Goal: Task Accomplishment & Management: Manage account settings

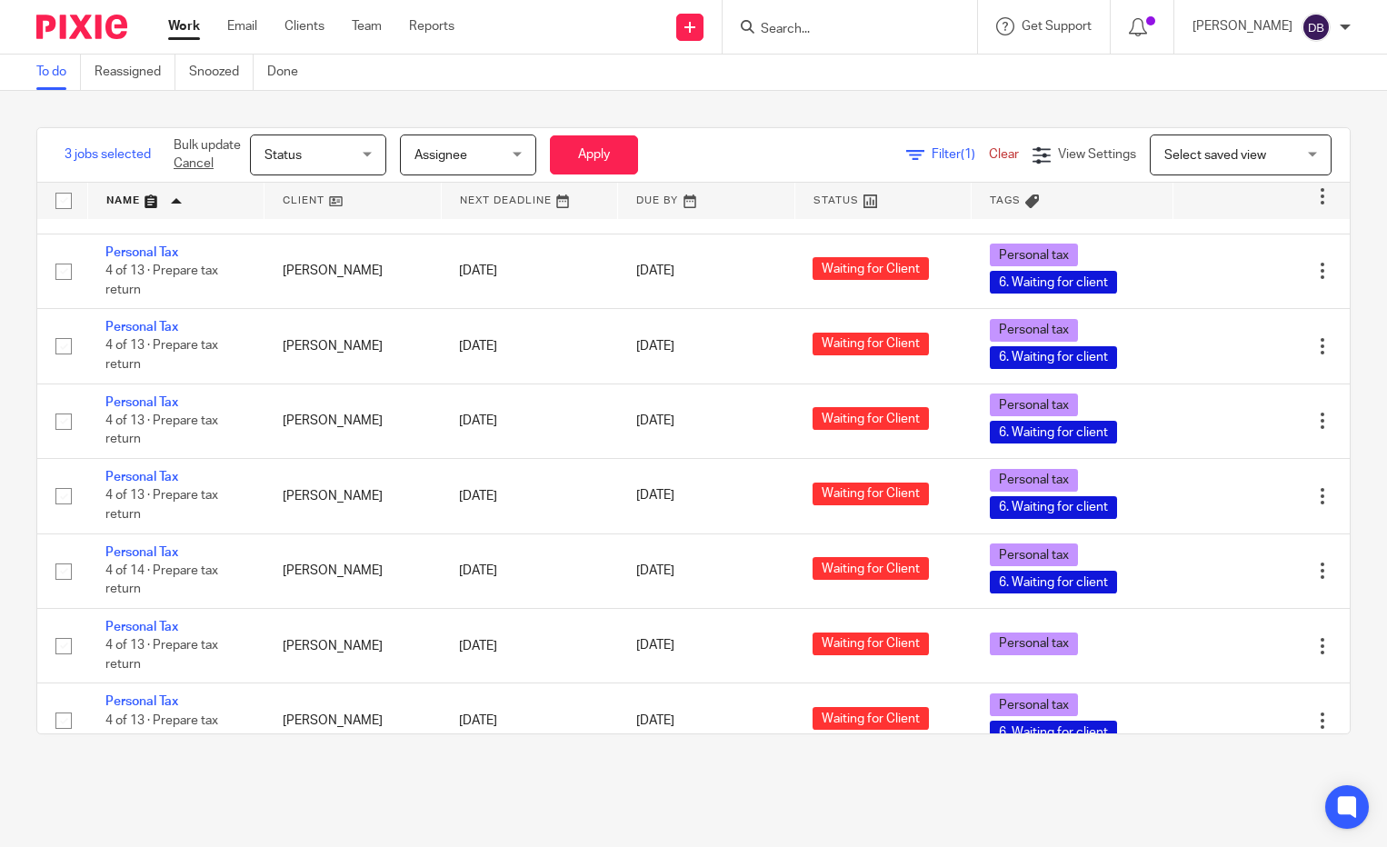
scroll to position [3533, 0]
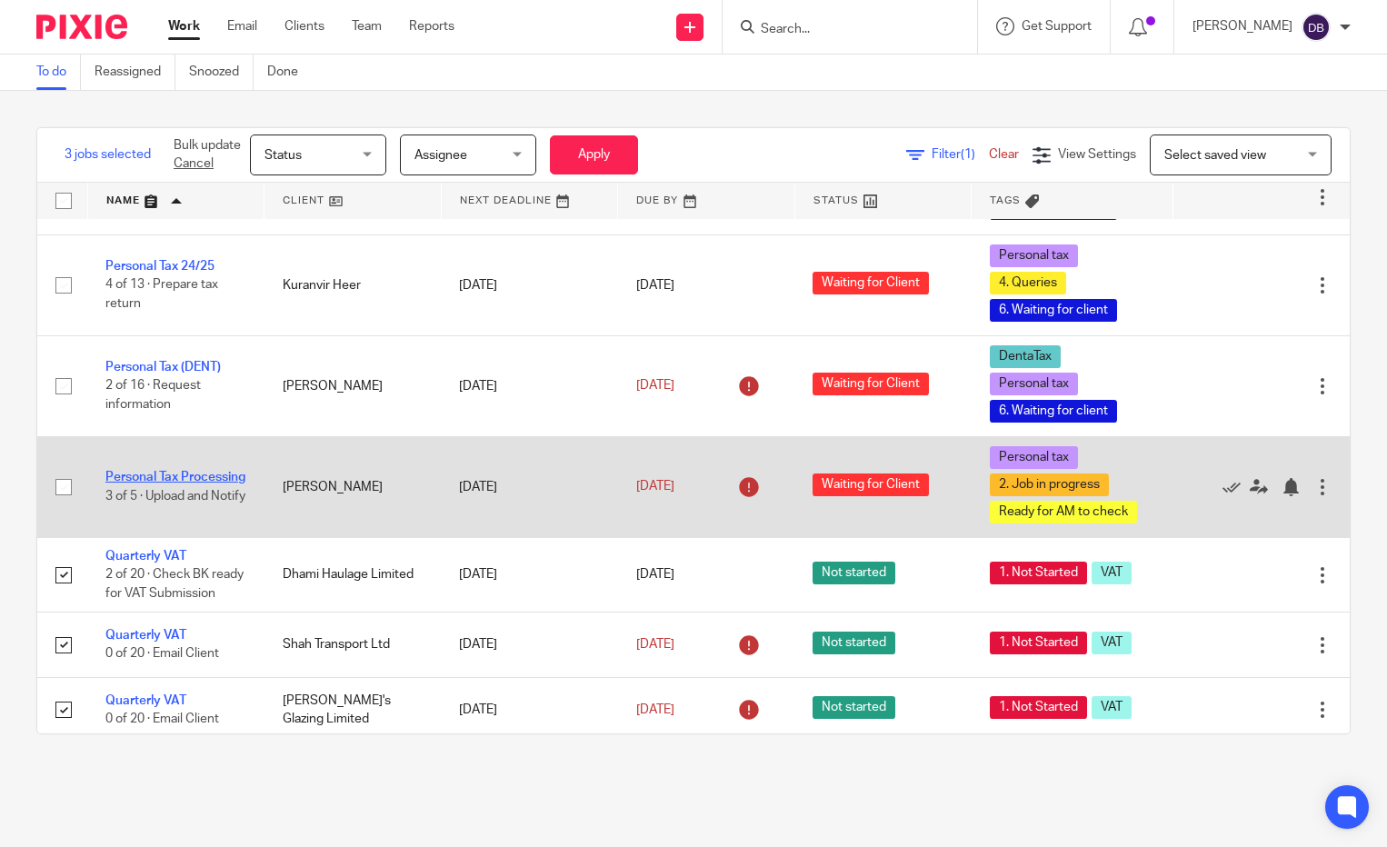
click at [133, 471] on link "Personal Tax Processing" at bounding box center [175, 477] width 140 height 13
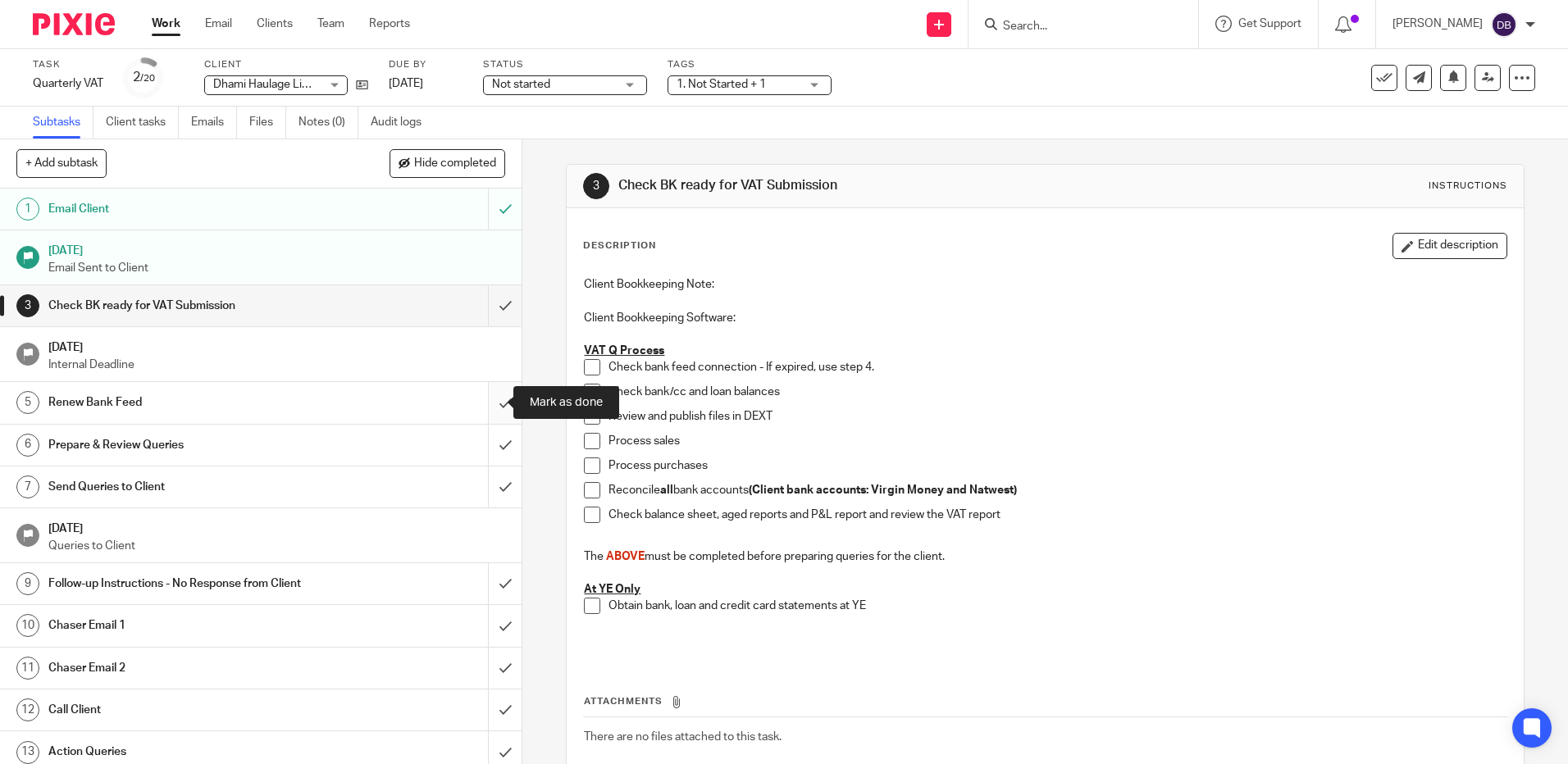
click at [490, 402] on input "submit" at bounding box center [261, 401] width 521 height 41
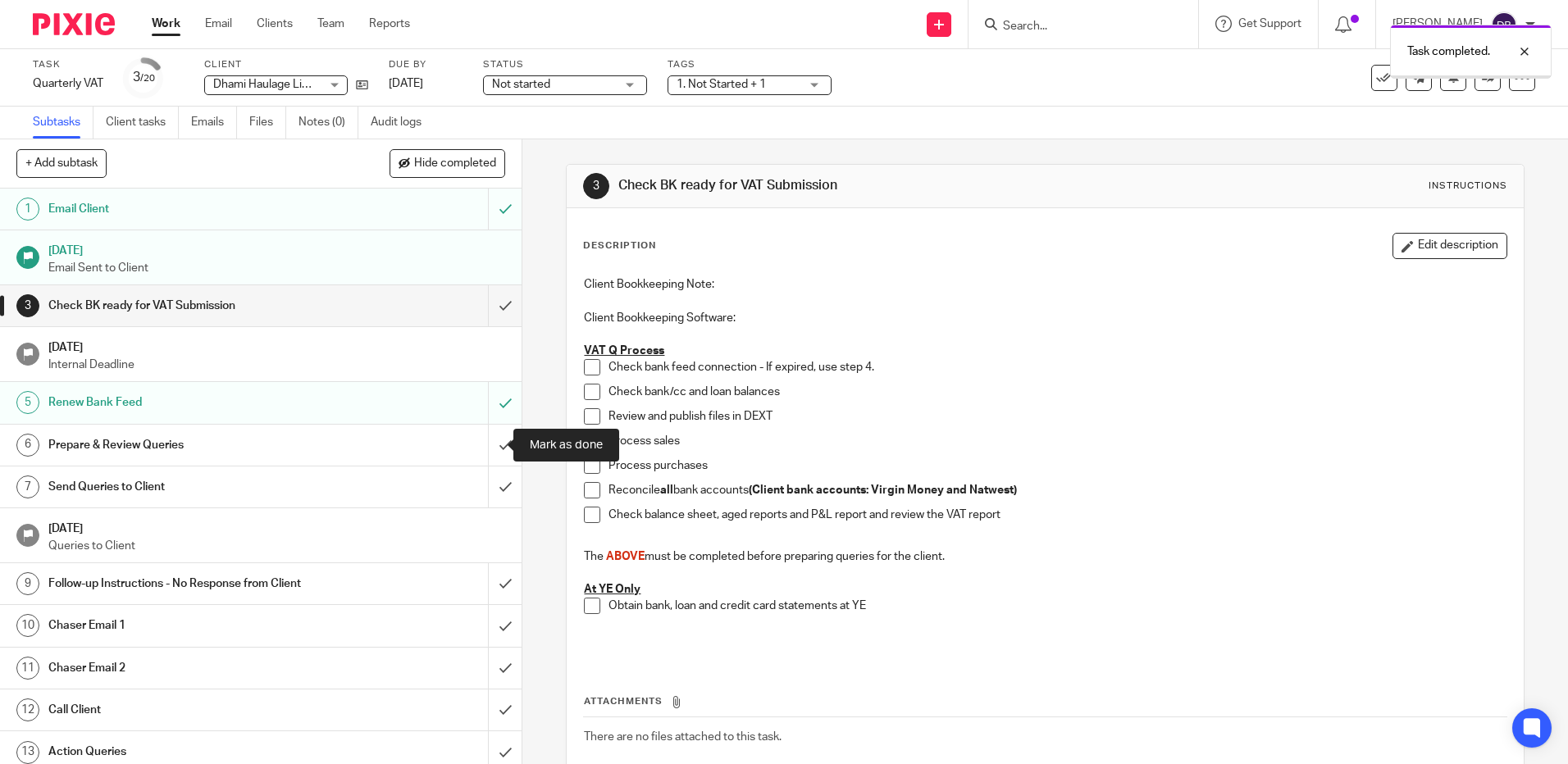
click at [486, 440] on input "submit" at bounding box center [261, 445] width 521 height 41
click at [490, 490] on input "submit" at bounding box center [261, 486] width 521 height 41
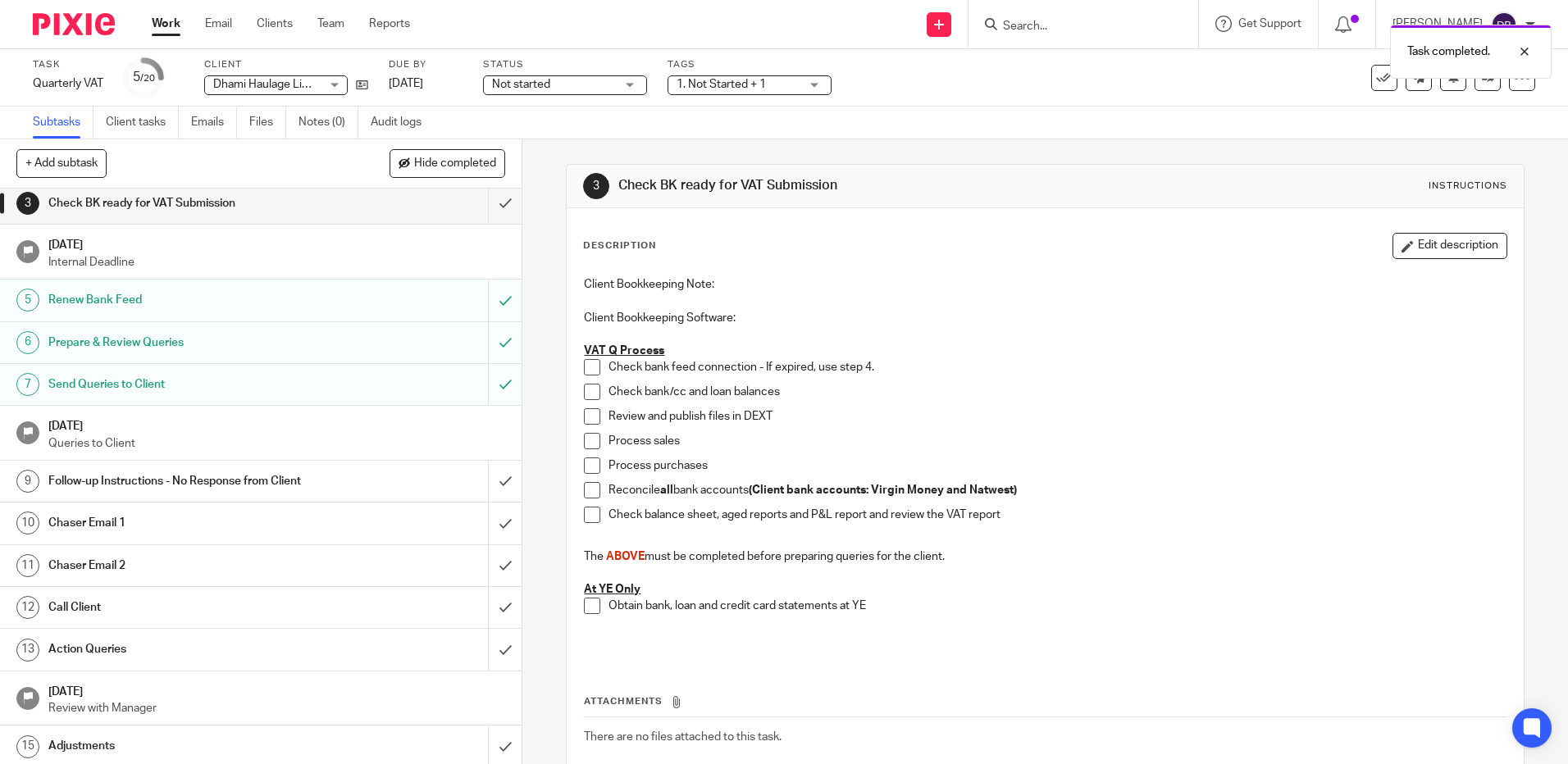
scroll to position [328, 0]
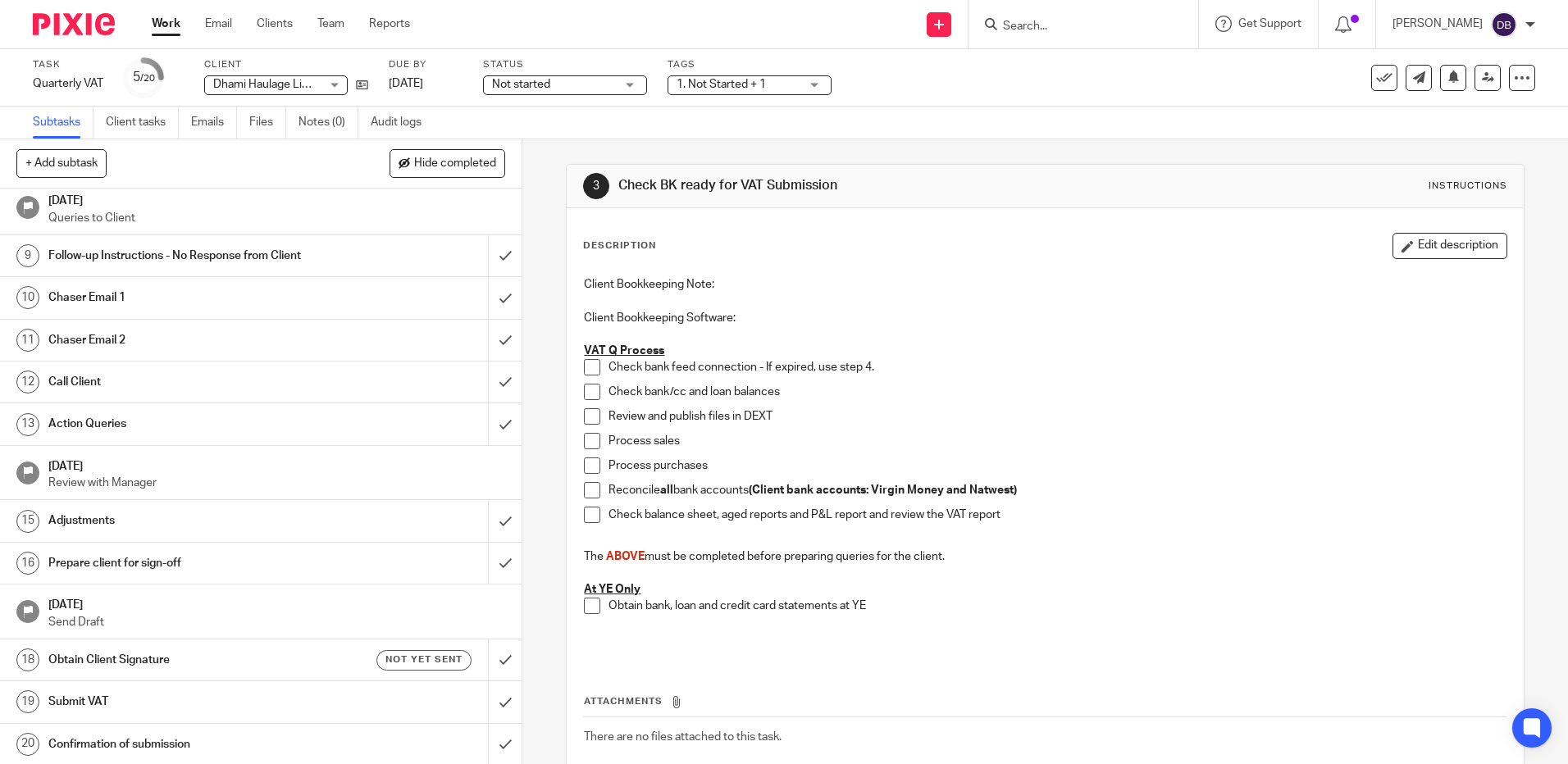
click at [361, 569] on div "Prepare client for sign-off" at bounding box center [261, 563] width 424 height 24
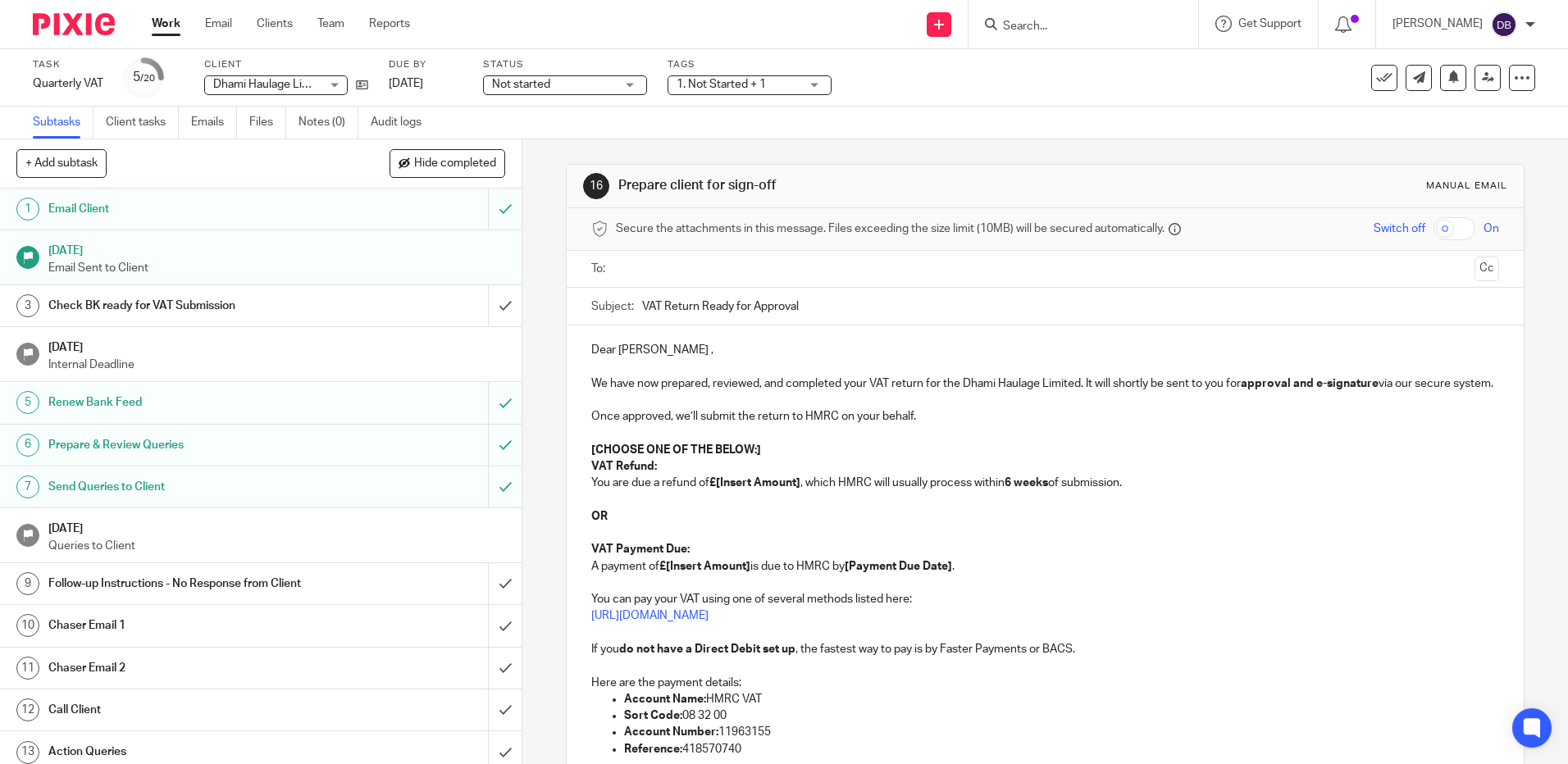
click at [775, 488] on p "VAT Refund: You are due a refund of £[Insert Amount] , which HMRC will usually …" at bounding box center [1044, 474] width 907 height 33
drag, startPoint x: 762, startPoint y: 462, endPoint x: 588, endPoint y: 460, distance: 174.0
click at [591, 458] on p "[CHOOSE ONE OF THE BELOW:]" at bounding box center [1044, 450] width 907 height 16
click at [673, 274] on input "text" at bounding box center [1044, 269] width 845 height 19
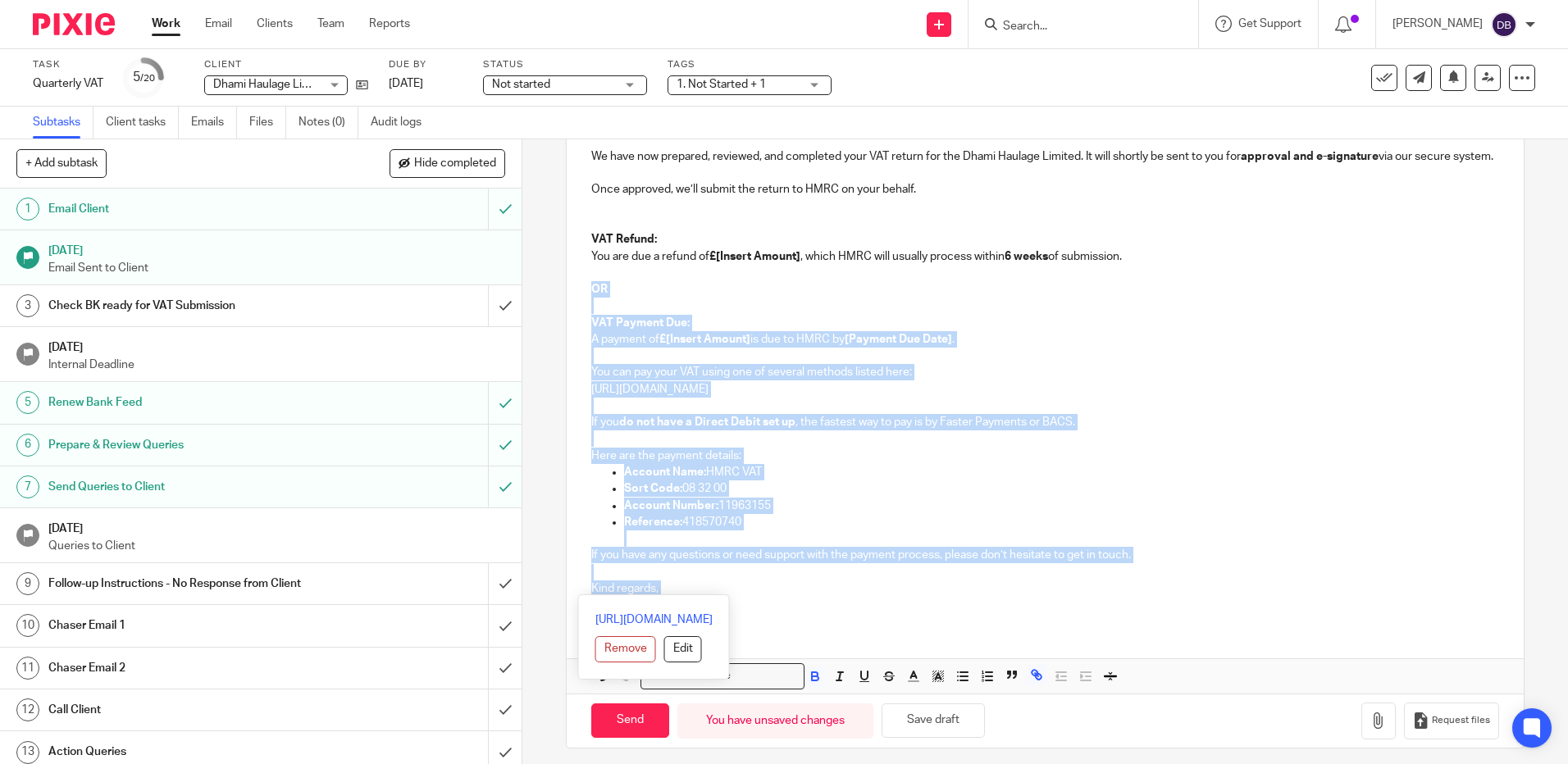
scroll to position [256, 0]
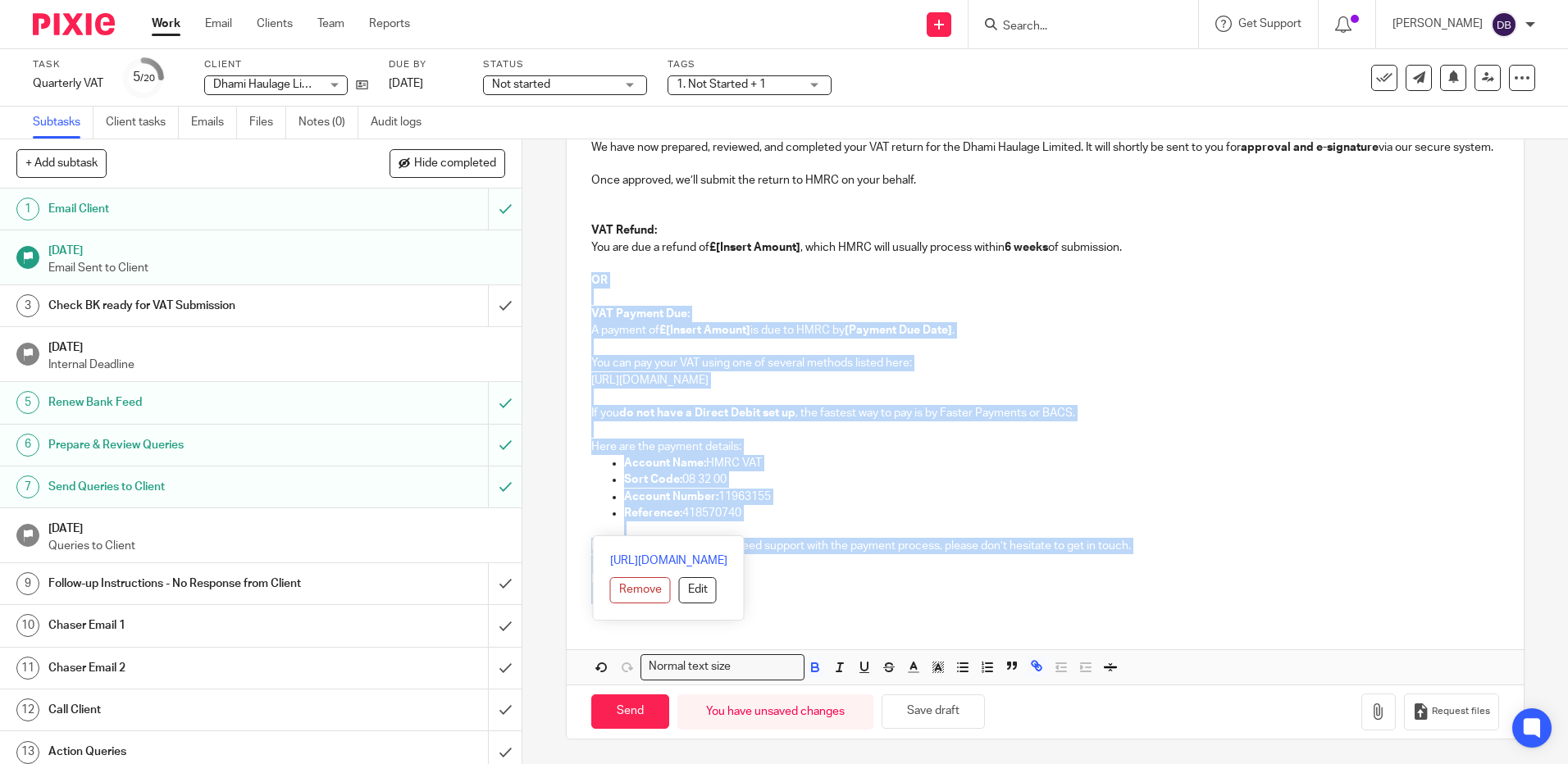
drag, startPoint x: 589, startPoint y: 534, endPoint x: 1137, endPoint y: 508, distance: 548.6
click at [1137, 508] on div "Dear Kulwant , We have now prepared, reviewed, and completed your VAT return fo…" at bounding box center [1045, 353] width 956 height 527
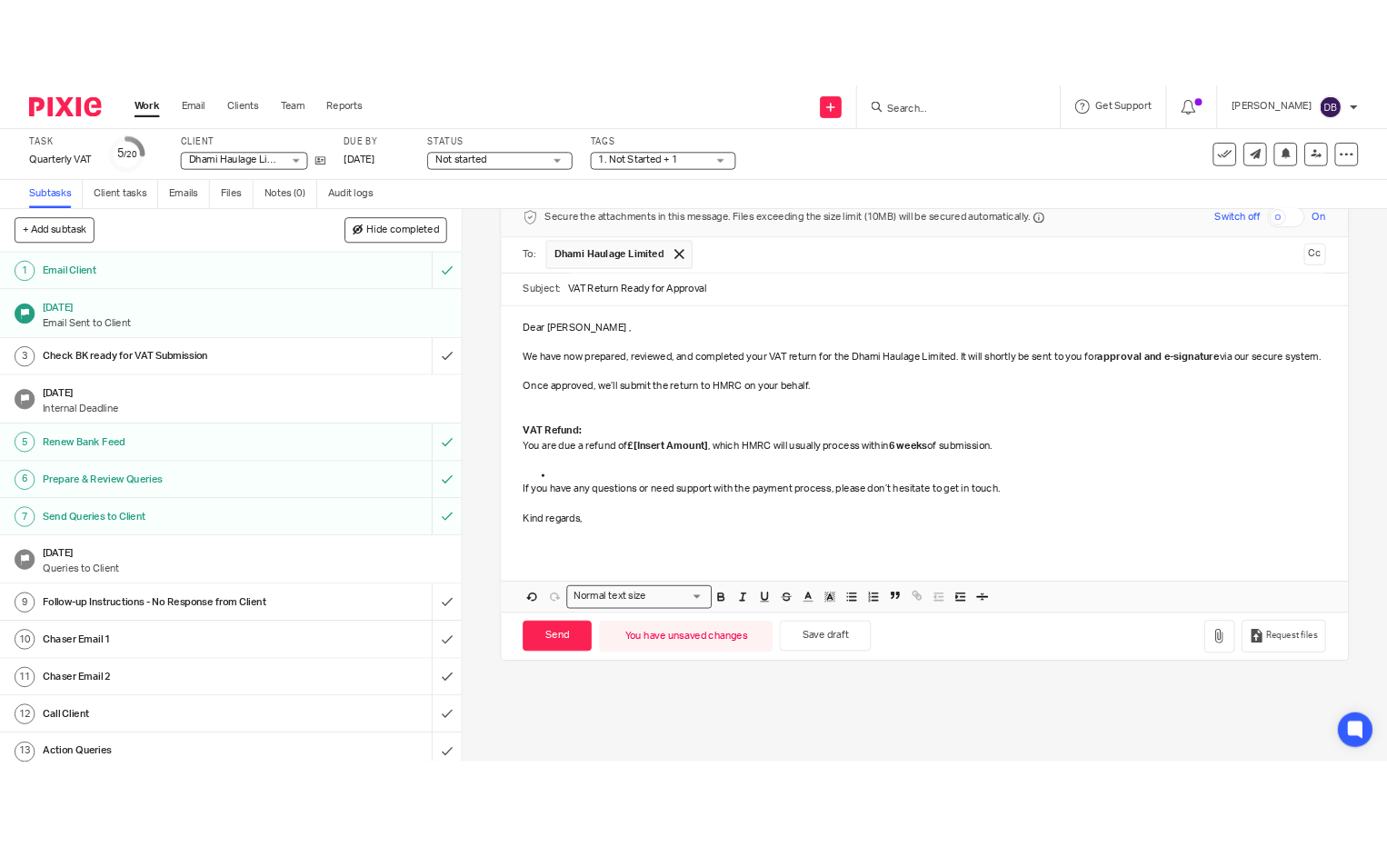
scroll to position [0, 0]
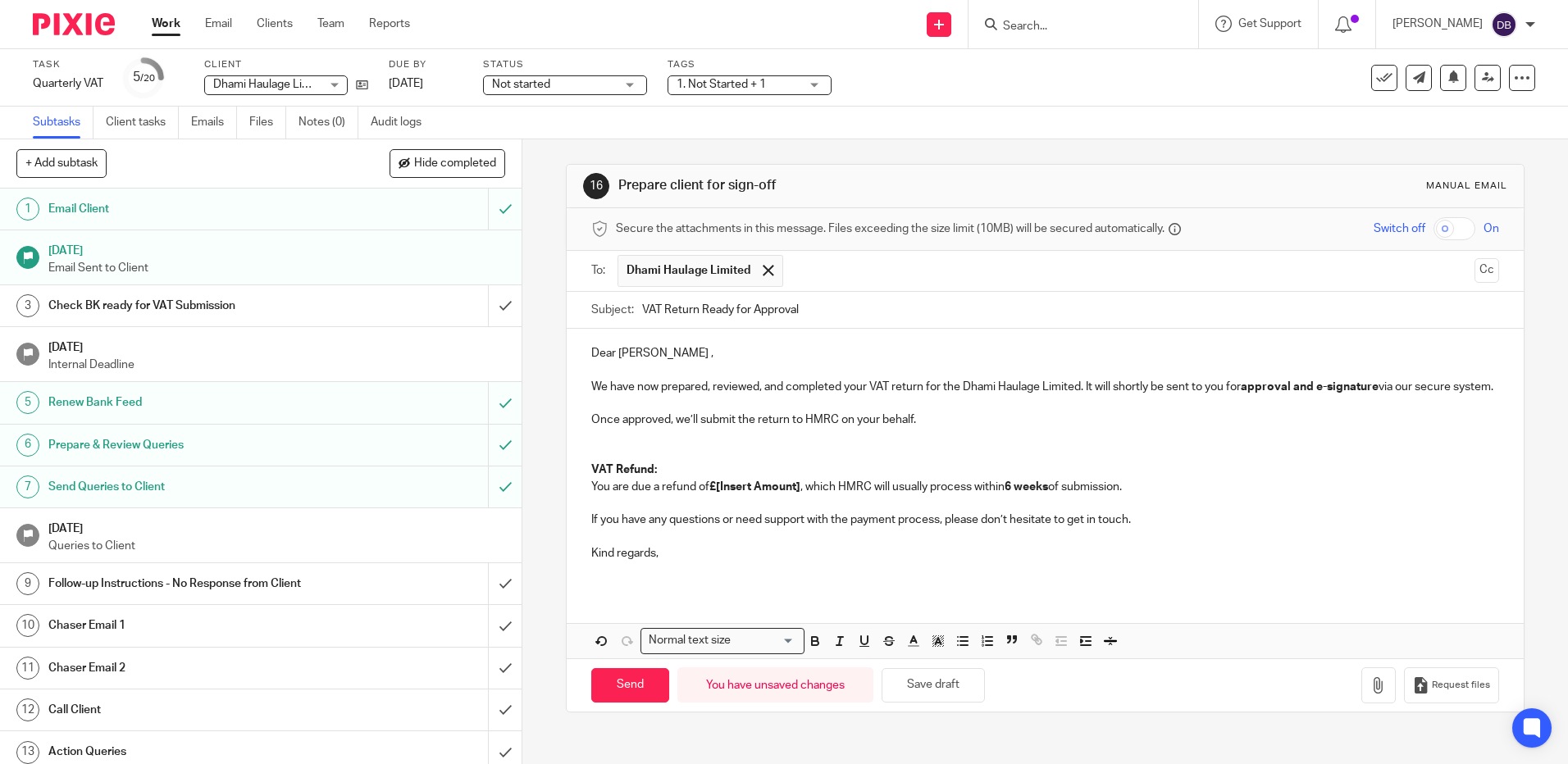
drag, startPoint x: 7, startPoint y: 250, endPoint x: 1054, endPoint y: 82, distance: 1060.4
click at [1054, 82] on div "Task Quarterly VAT Save Quarterly VAT 5 /20 Client Dhami Haulage Limited Dhami …" at bounding box center [659, 78] width 1252 height 40
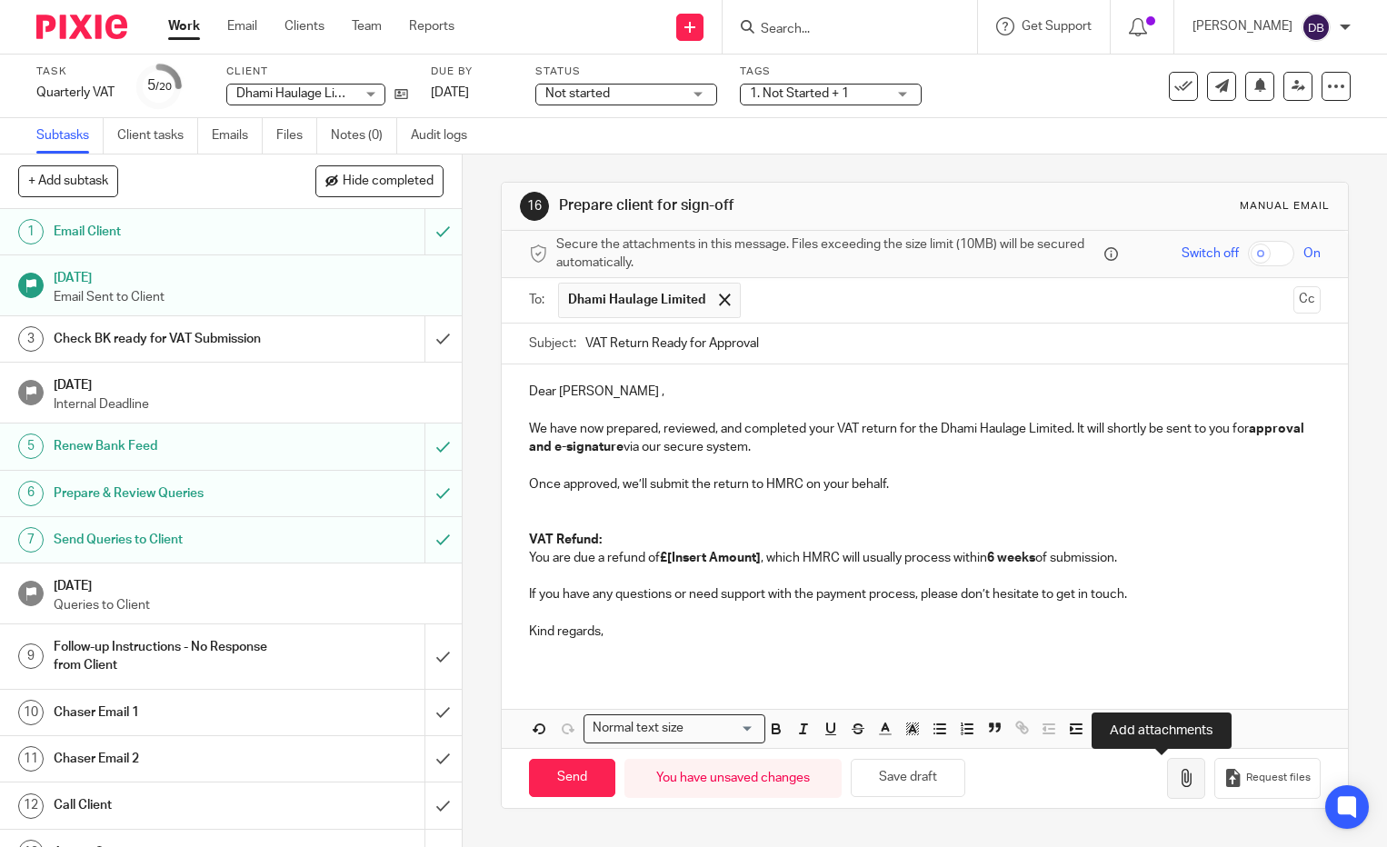
click at [1177, 772] on icon "button" at bounding box center [1186, 778] width 18 height 18
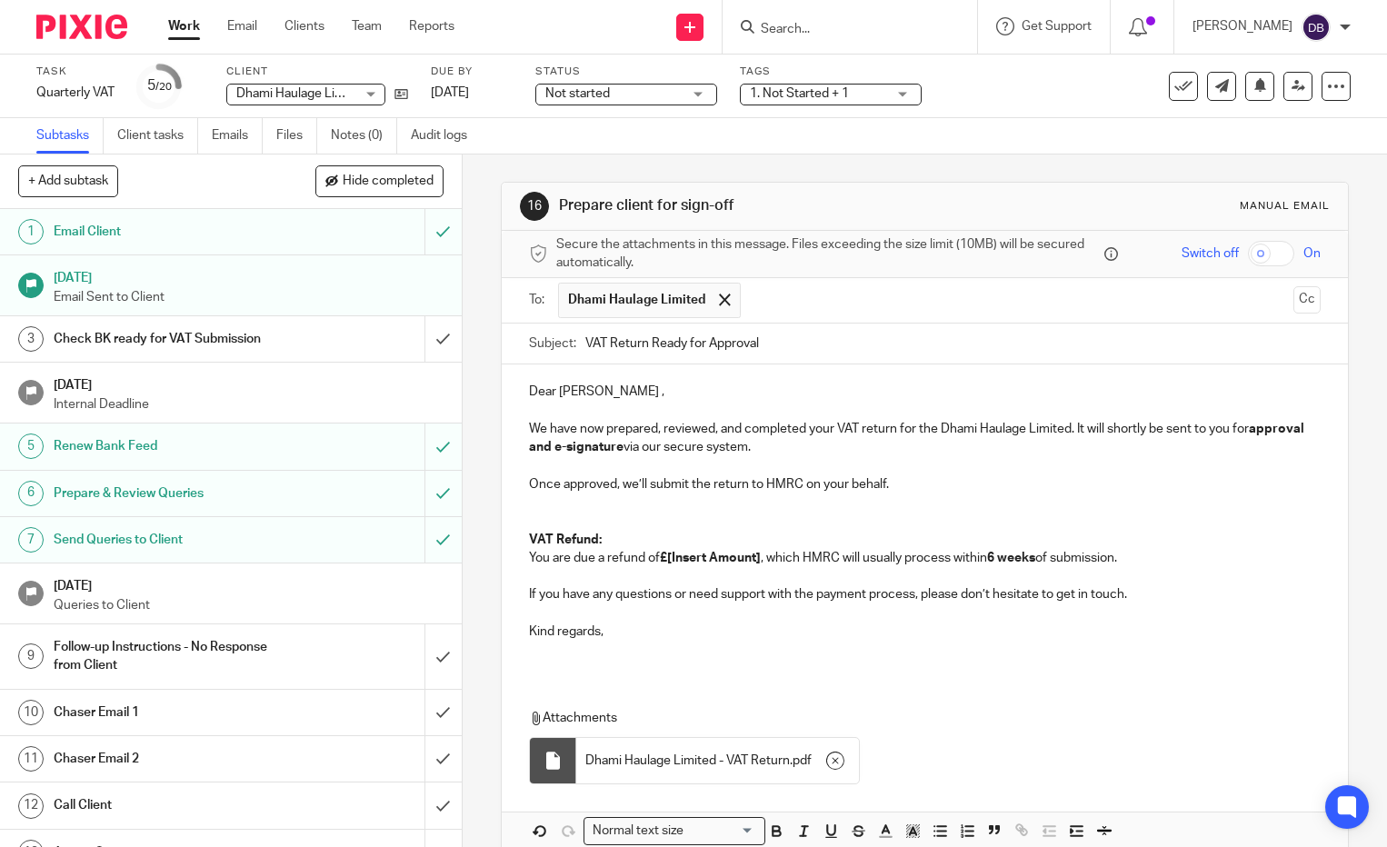
click at [667, 553] on strong "£[Insert Amount]" at bounding box center [710, 558] width 101 height 13
click at [665, 557] on strong "£[Insert Amount]" at bounding box center [710, 558] width 101 height 13
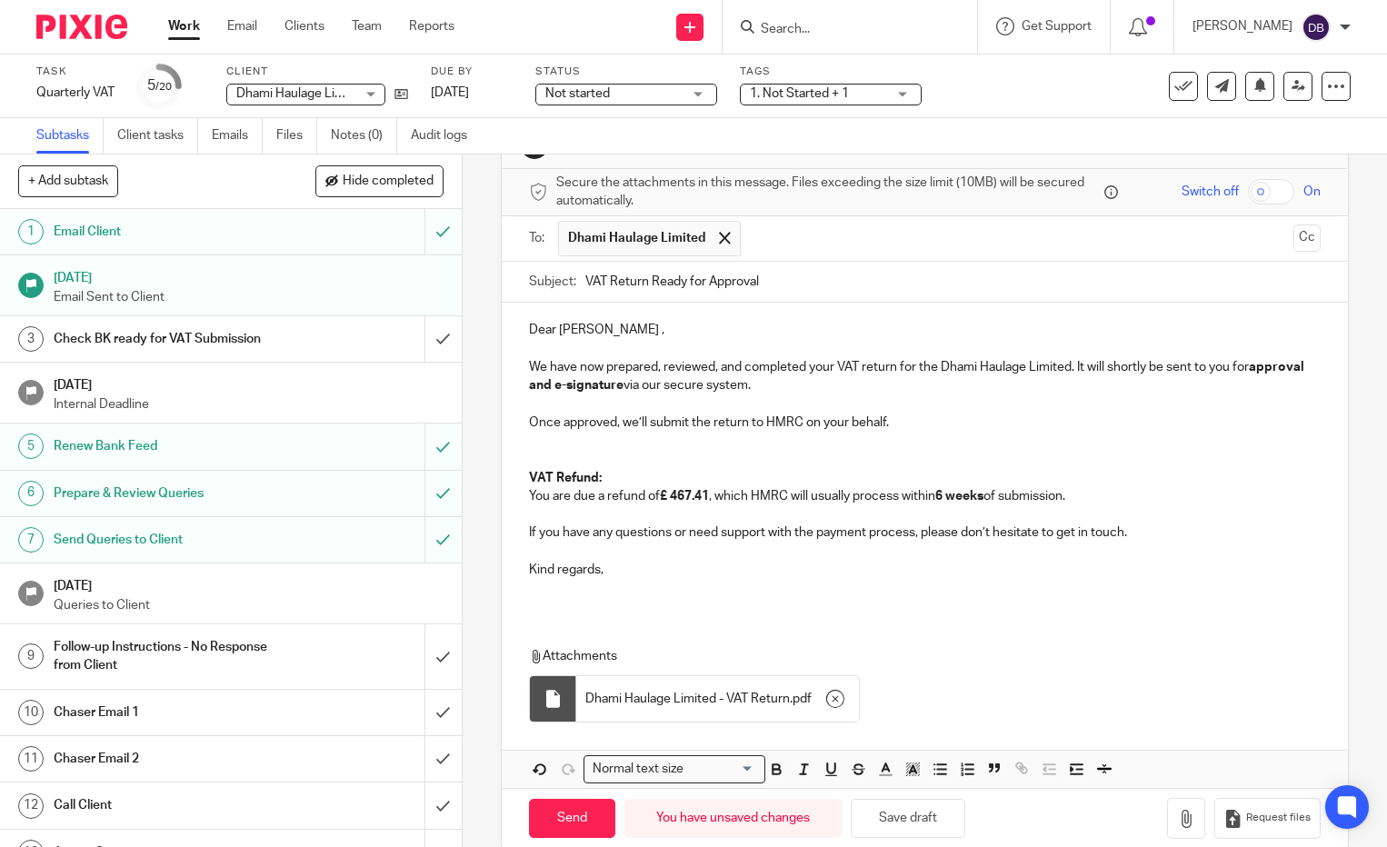
scroll to position [91, 0]
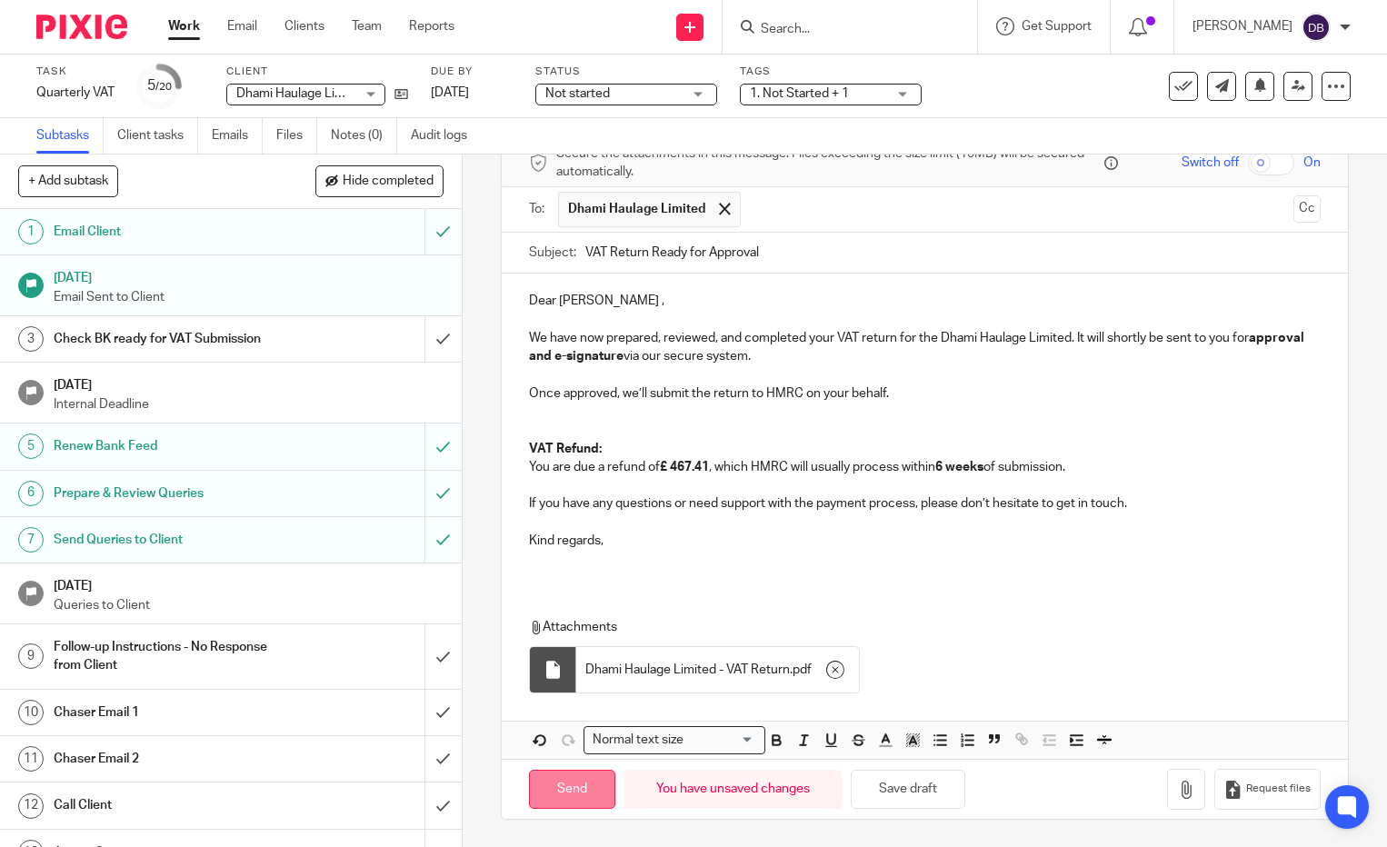
click at [581, 801] on input "Send" at bounding box center [572, 789] width 86 height 39
type input "Sent"
click at [606, 93] on span "Not started" at bounding box center [577, 93] width 65 height 13
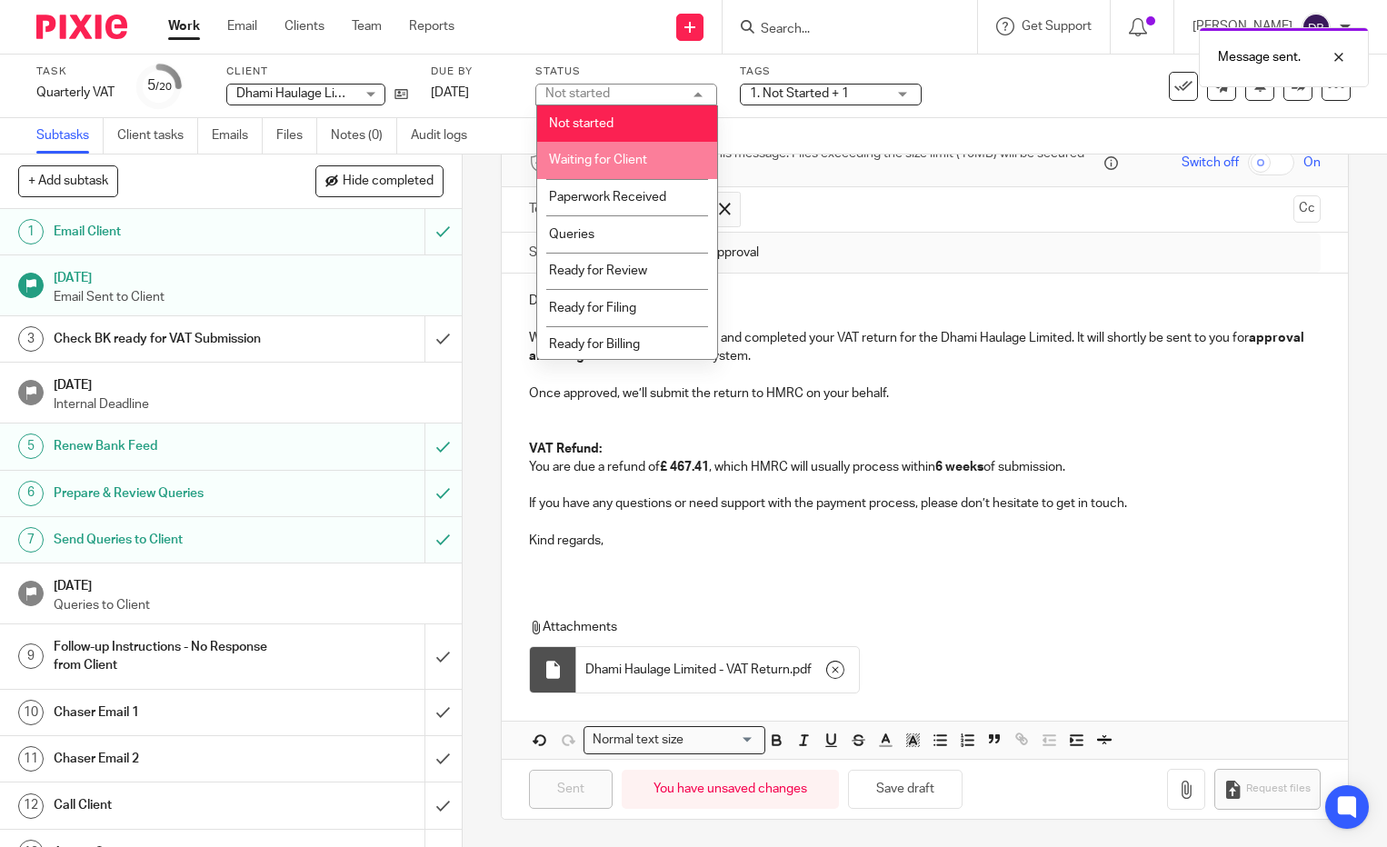
click at [630, 169] on li "Waiting for Client" at bounding box center [627, 160] width 180 height 37
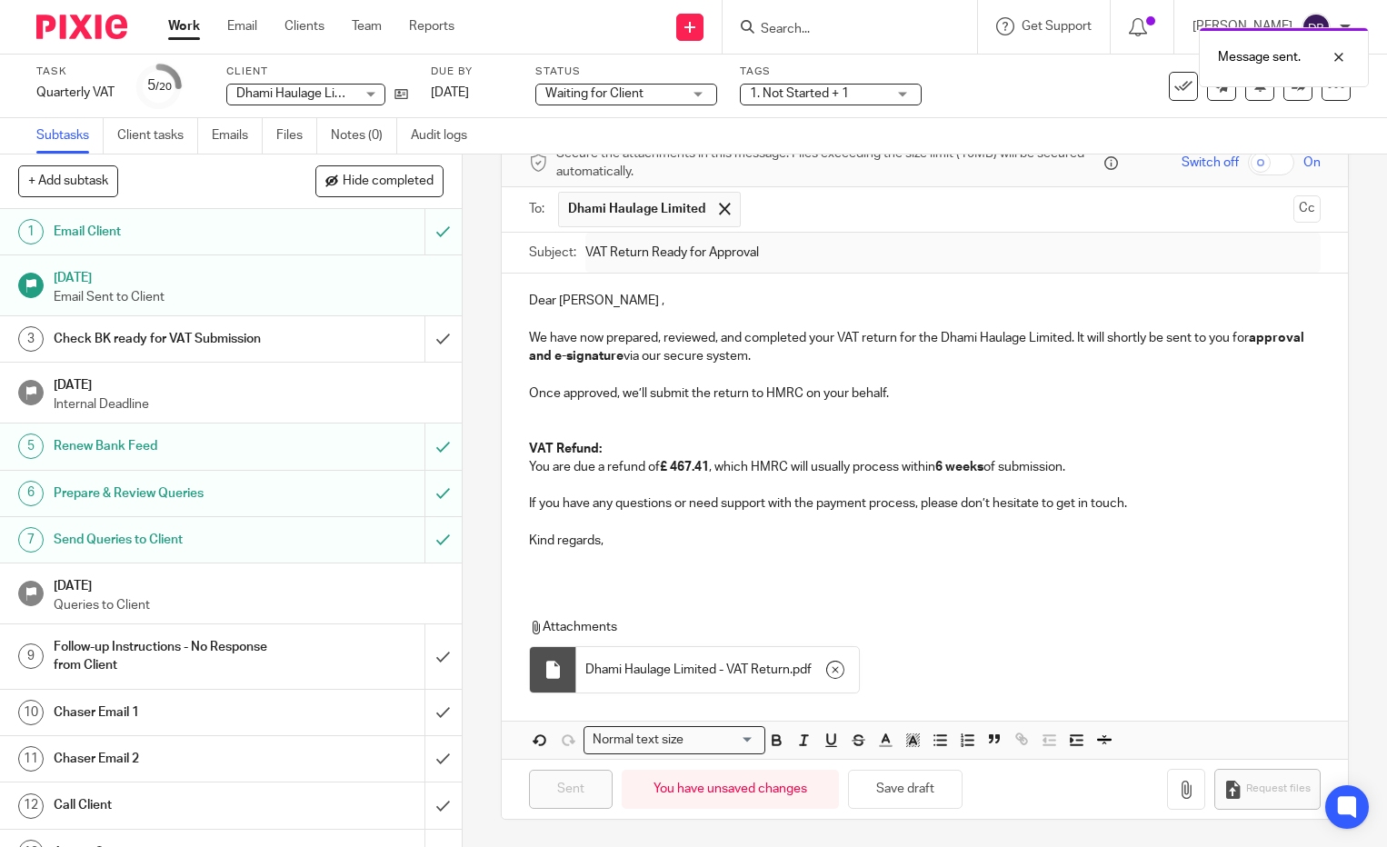
click at [814, 95] on span "1. Not Started + 1" at bounding box center [799, 93] width 99 height 13
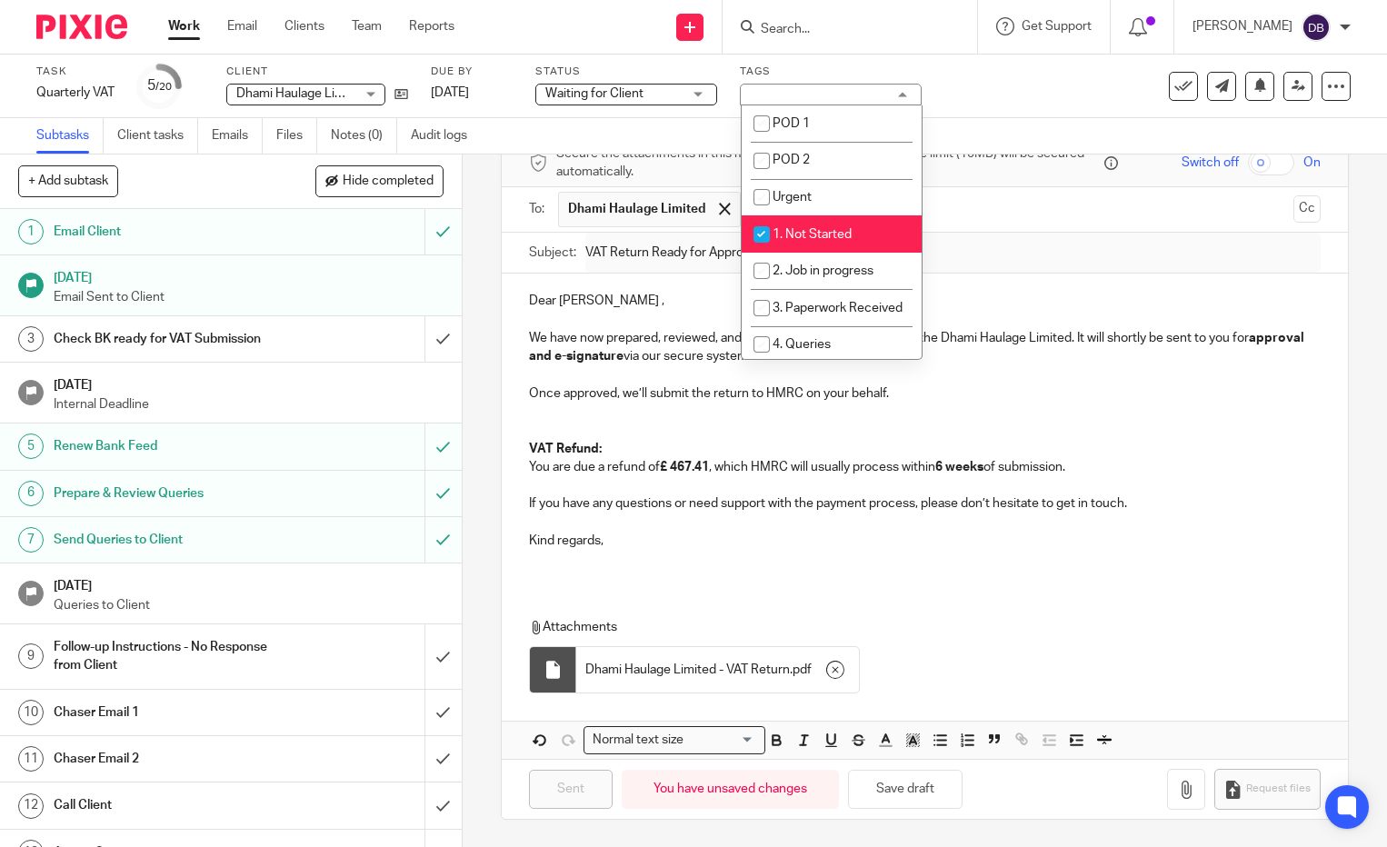
click at [802, 250] on li "1. Not Started" at bounding box center [832, 233] width 180 height 37
checkbox input "false"
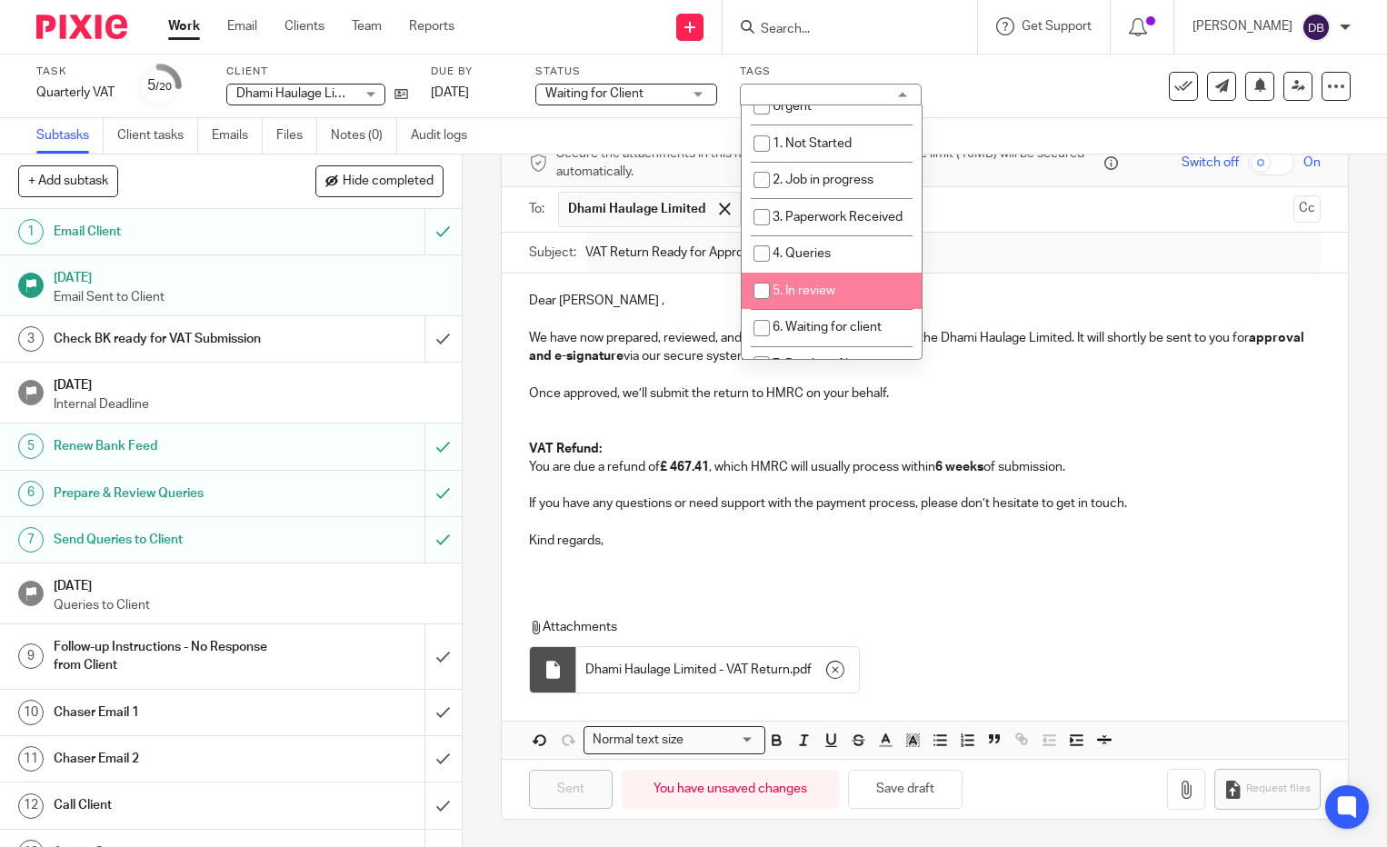
scroll to position [182, 0]
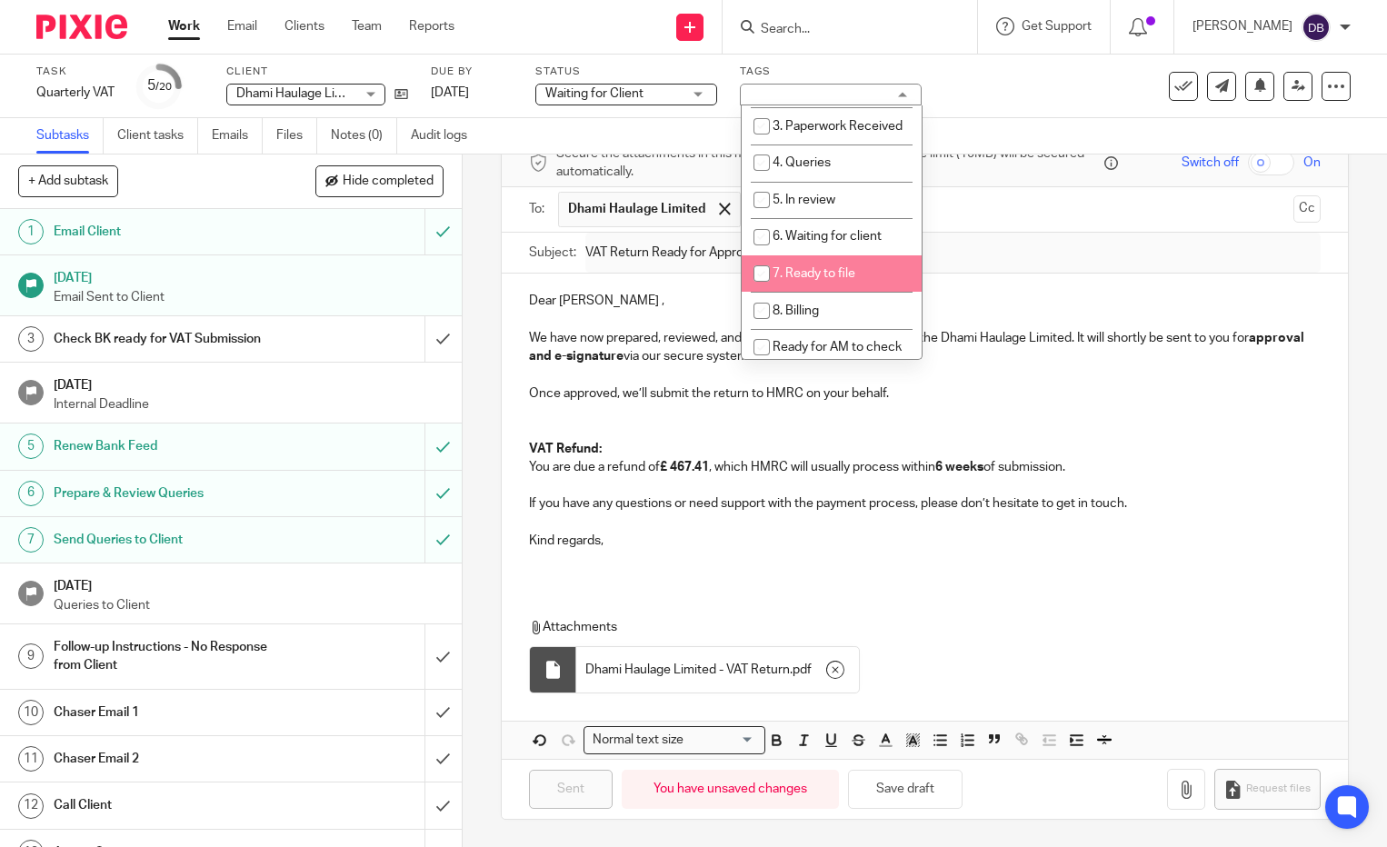
click at [862, 290] on li "7. Ready to file" at bounding box center [832, 273] width 180 height 37
checkbox input "true"
click at [856, 243] on span "6. Waiting for client" at bounding box center [826, 236] width 109 height 13
checkbox input "true"
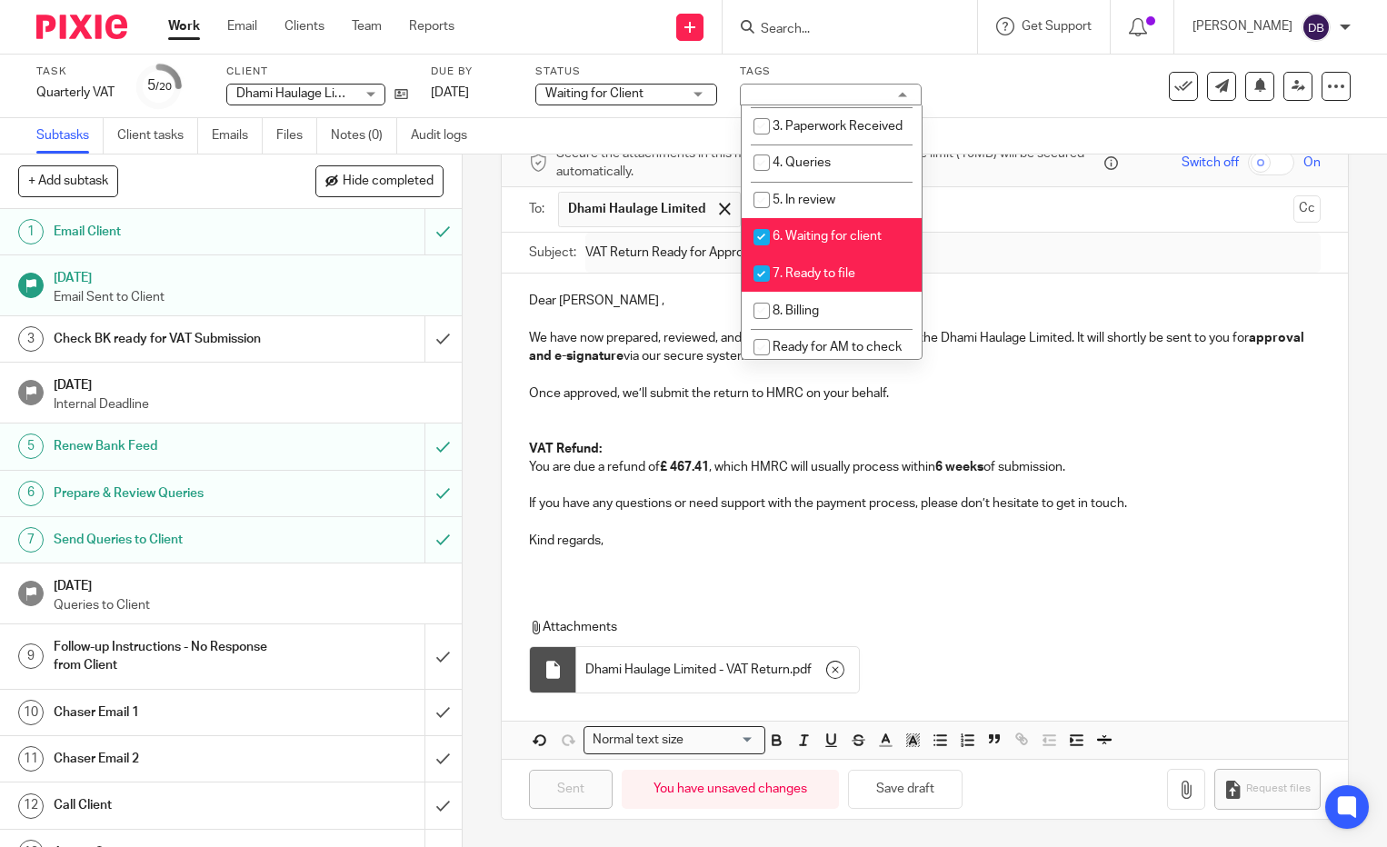
click at [999, 94] on div "Task Quarterly VAT Save Quarterly VAT 5 /20 Client Dhami Haulage Limited Dhami …" at bounding box center [583, 87] width 1095 height 44
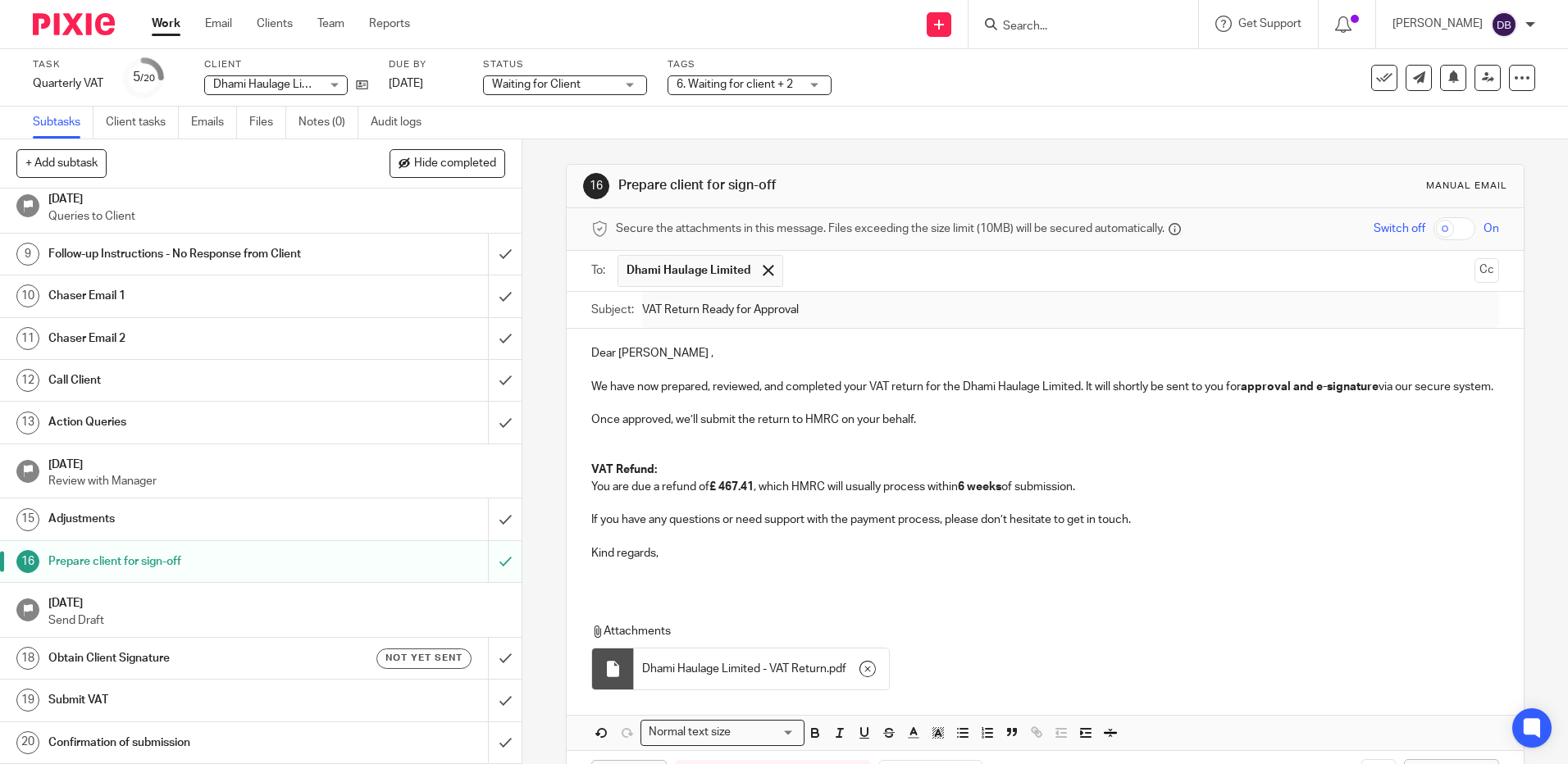
scroll to position [329, 0]
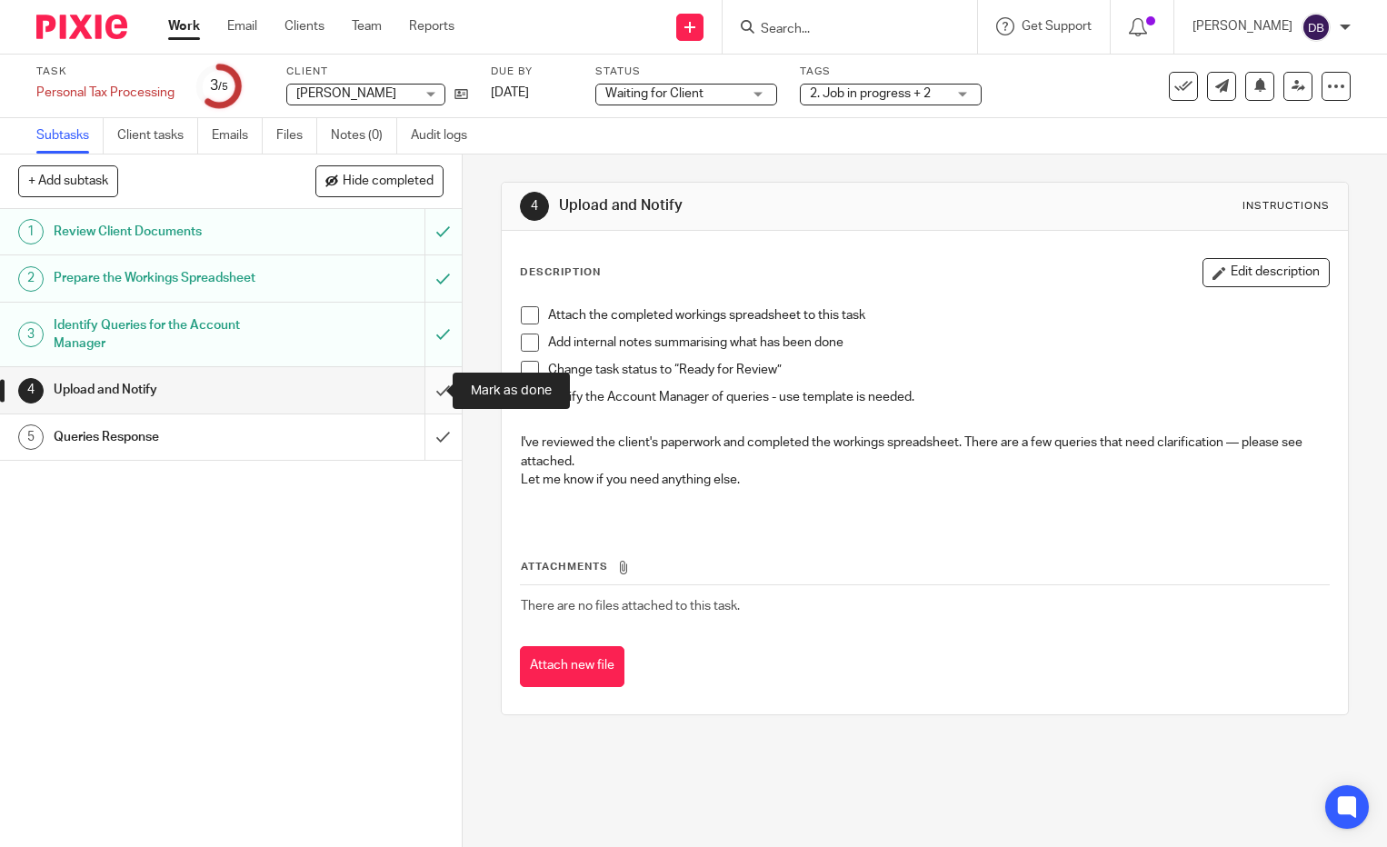
click at [425, 394] on input "submit" at bounding box center [231, 389] width 462 height 45
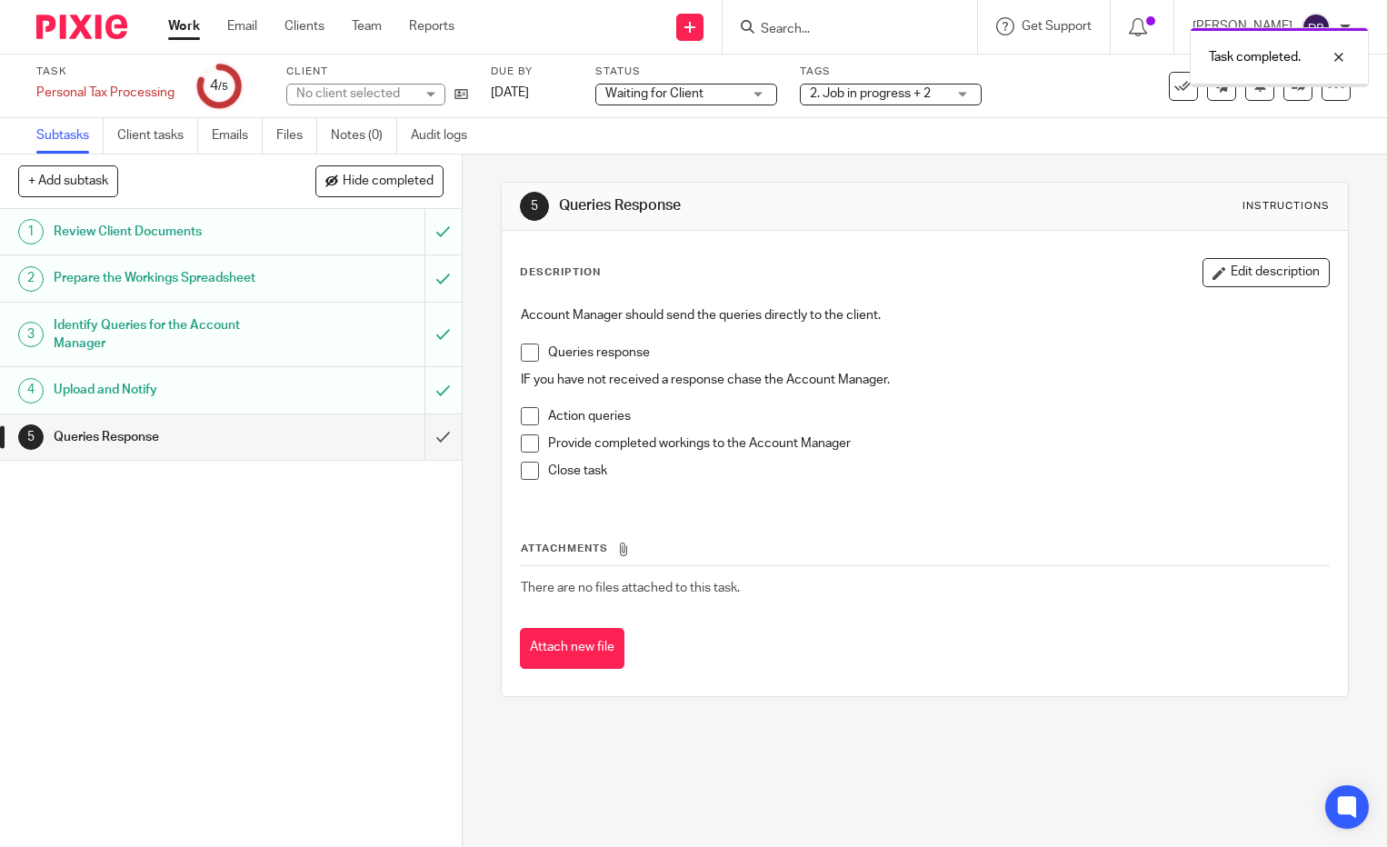
click at [1176, 81] on div "Task completed." at bounding box center [1030, 52] width 675 height 69
click at [1174, 88] on icon at bounding box center [1183, 86] width 18 height 18
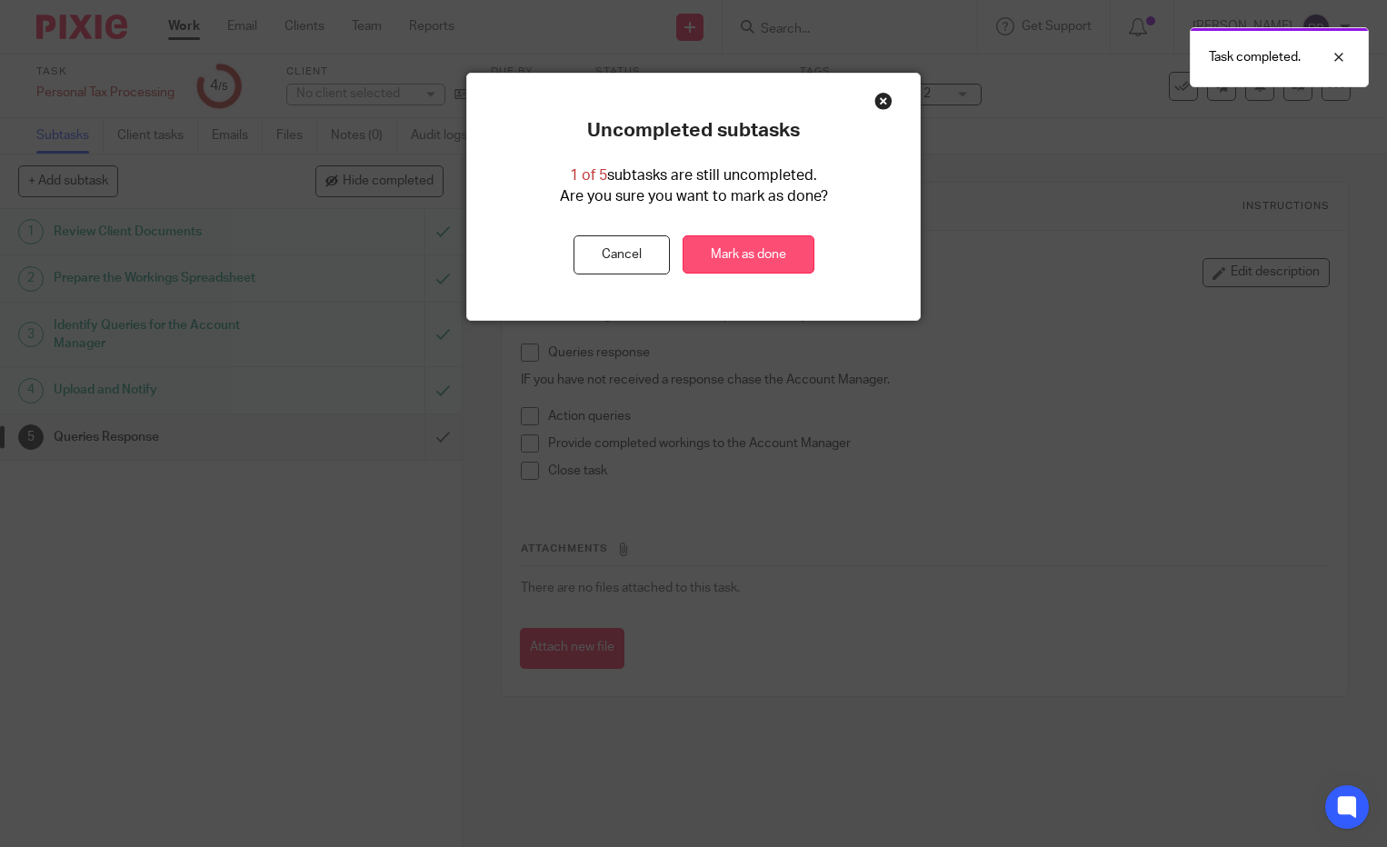
click at [695, 251] on link "Mark as done" at bounding box center [748, 254] width 132 height 39
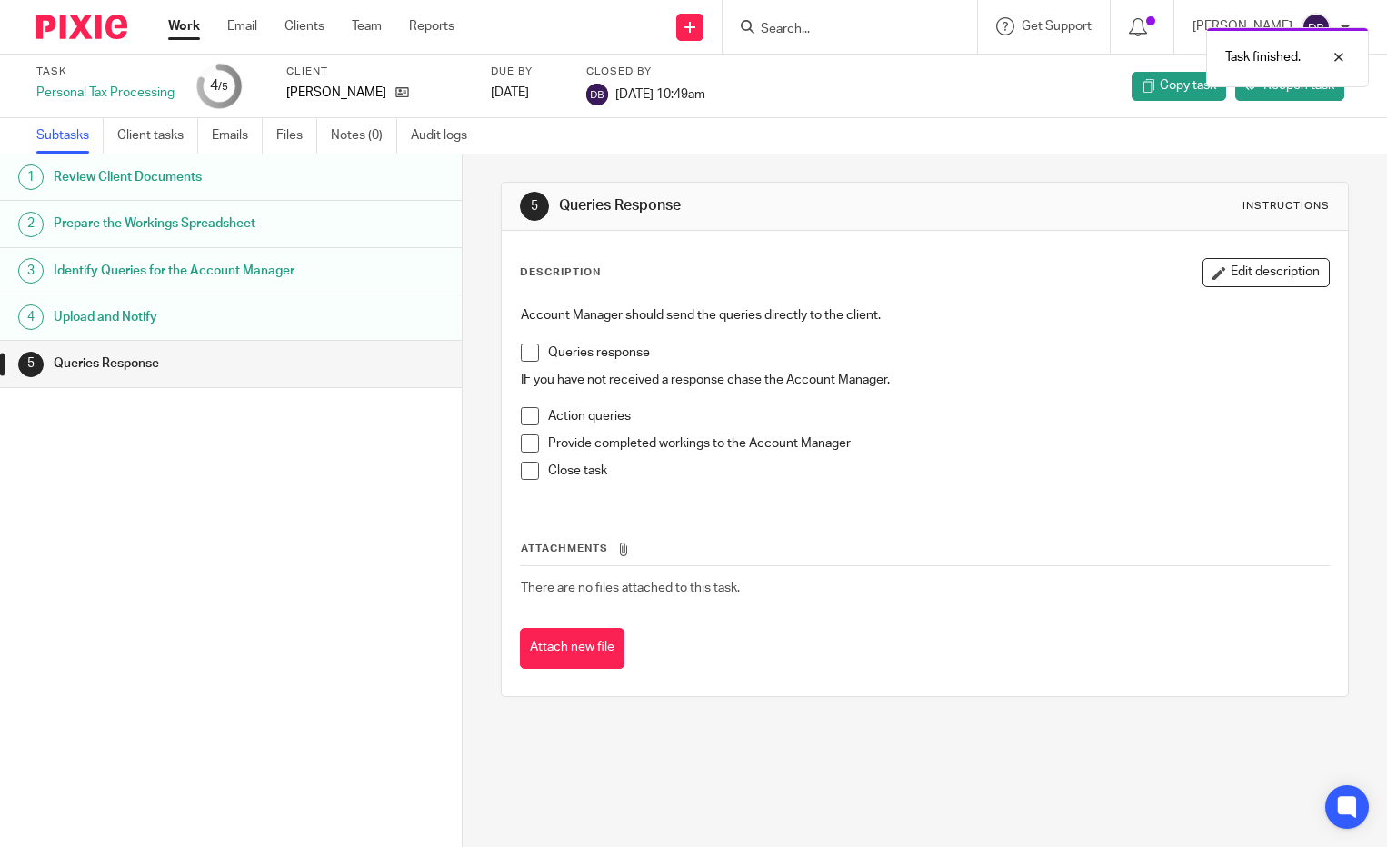
click at [81, 38] on img at bounding box center [81, 27] width 91 height 25
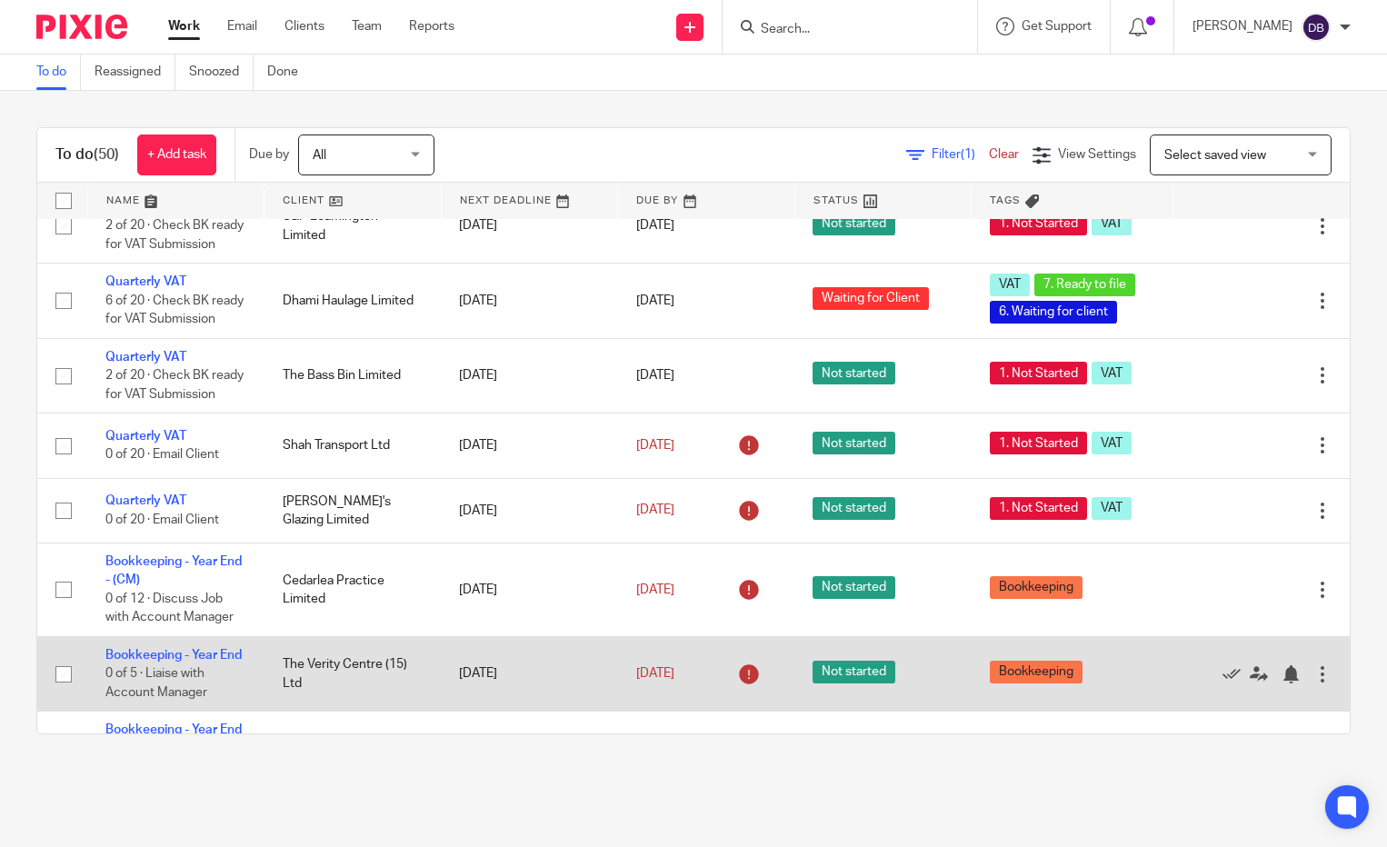
scroll to position [1272, 0]
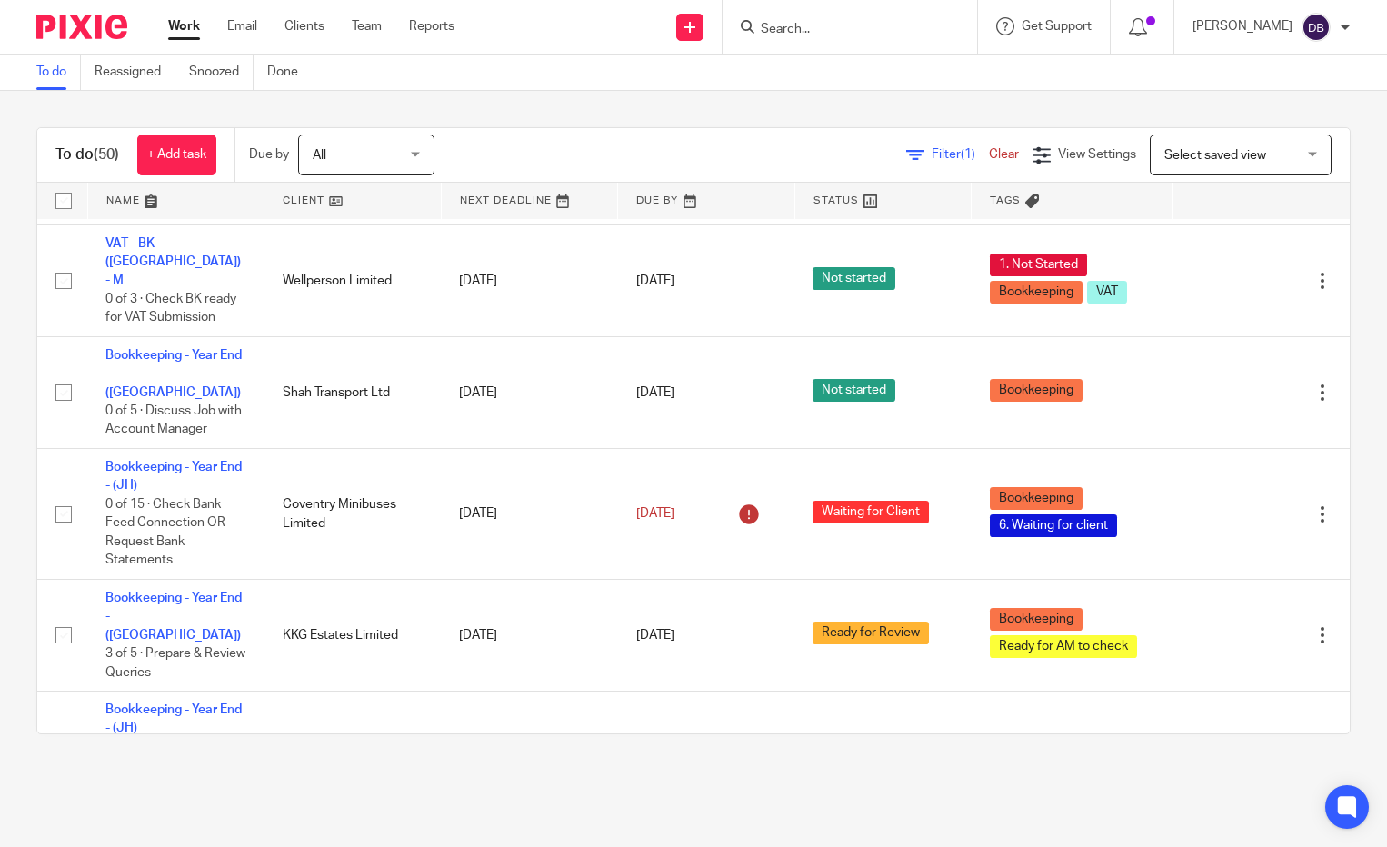
click at [113, 191] on link at bounding box center [176, 201] width 176 height 36
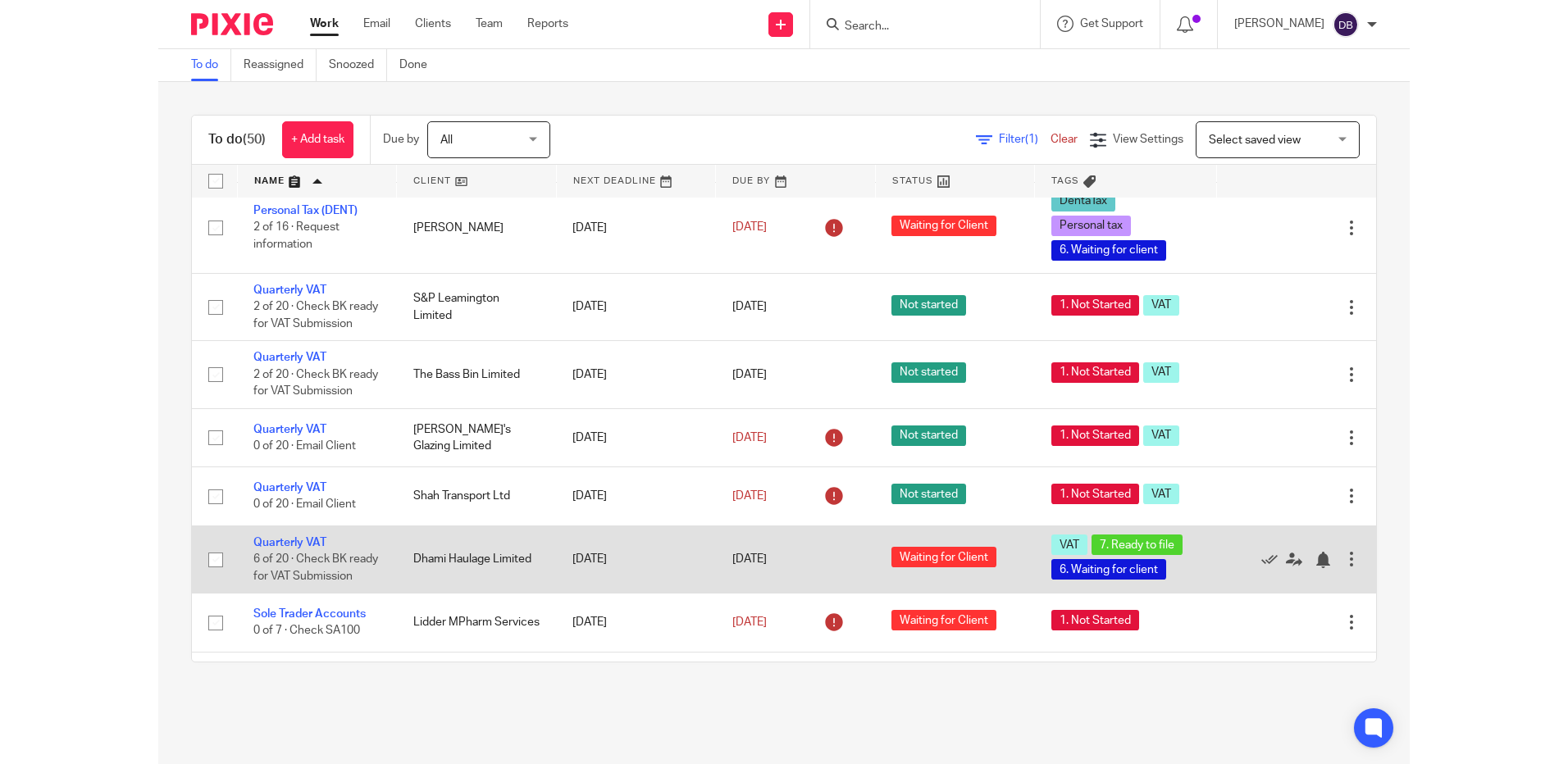
scroll to position [3278, 0]
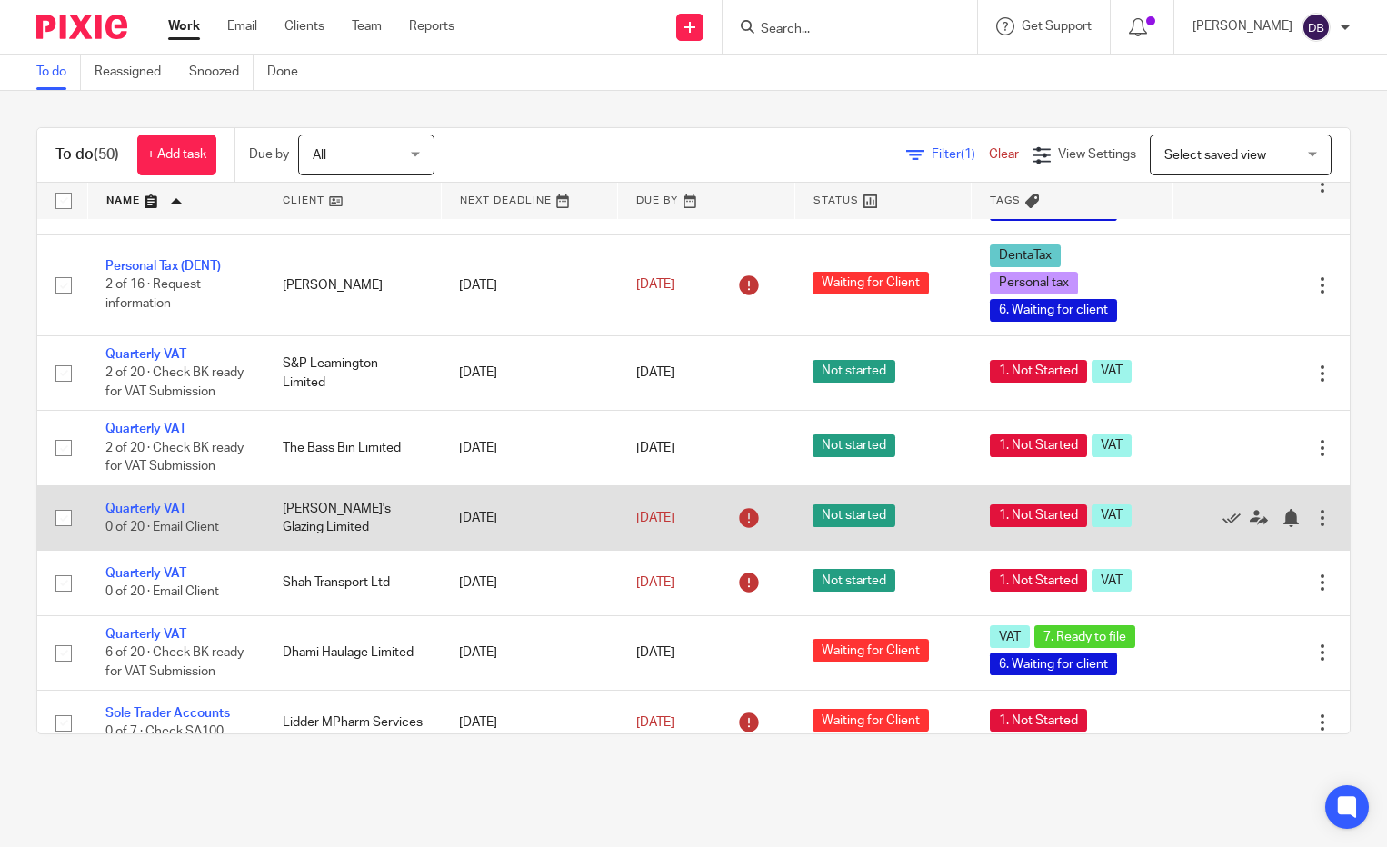
click at [63, 501] on input "checkbox" at bounding box center [63, 518] width 35 height 35
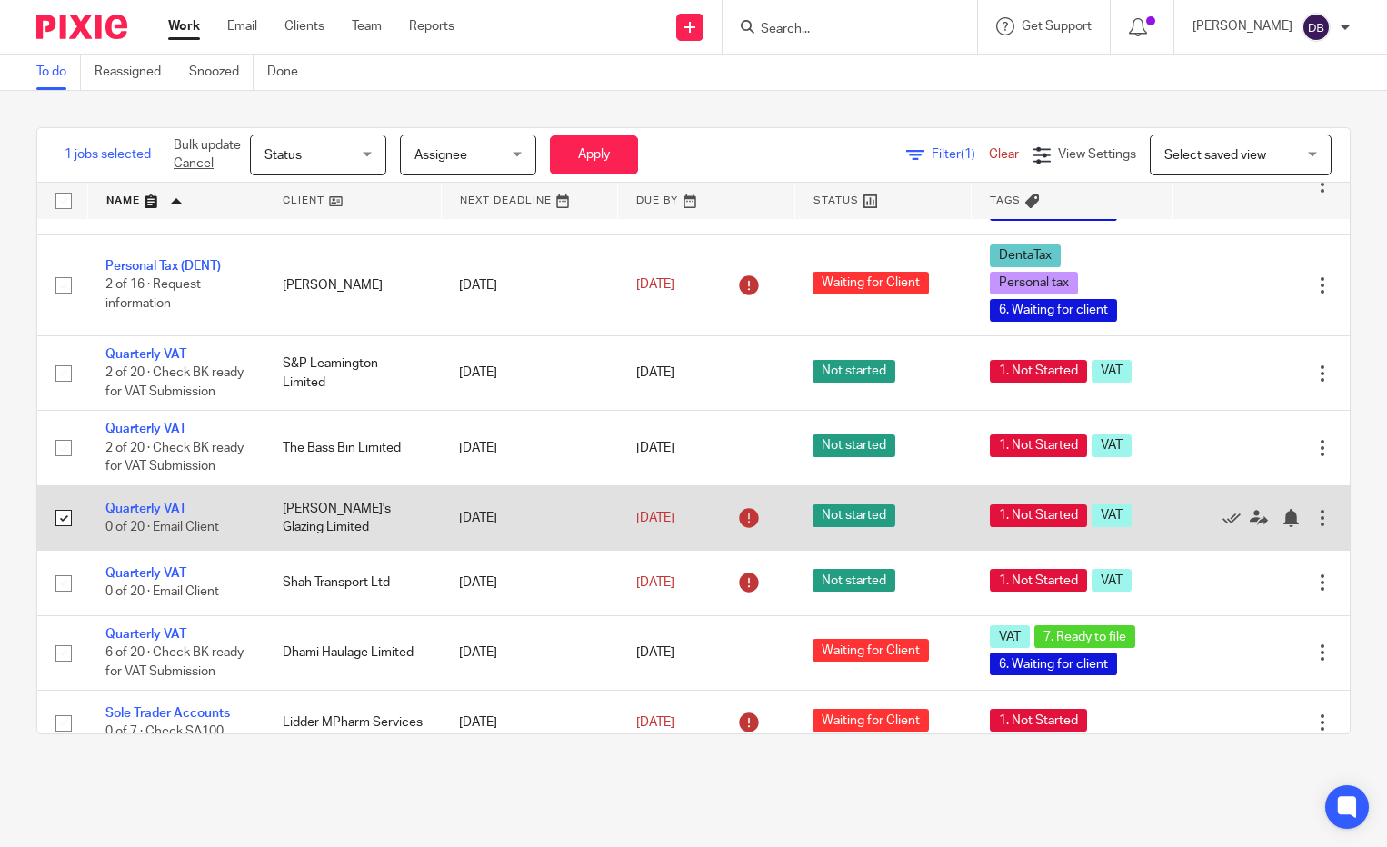
click at [65, 501] on input "checkbox" at bounding box center [63, 518] width 35 height 35
checkbox input "false"
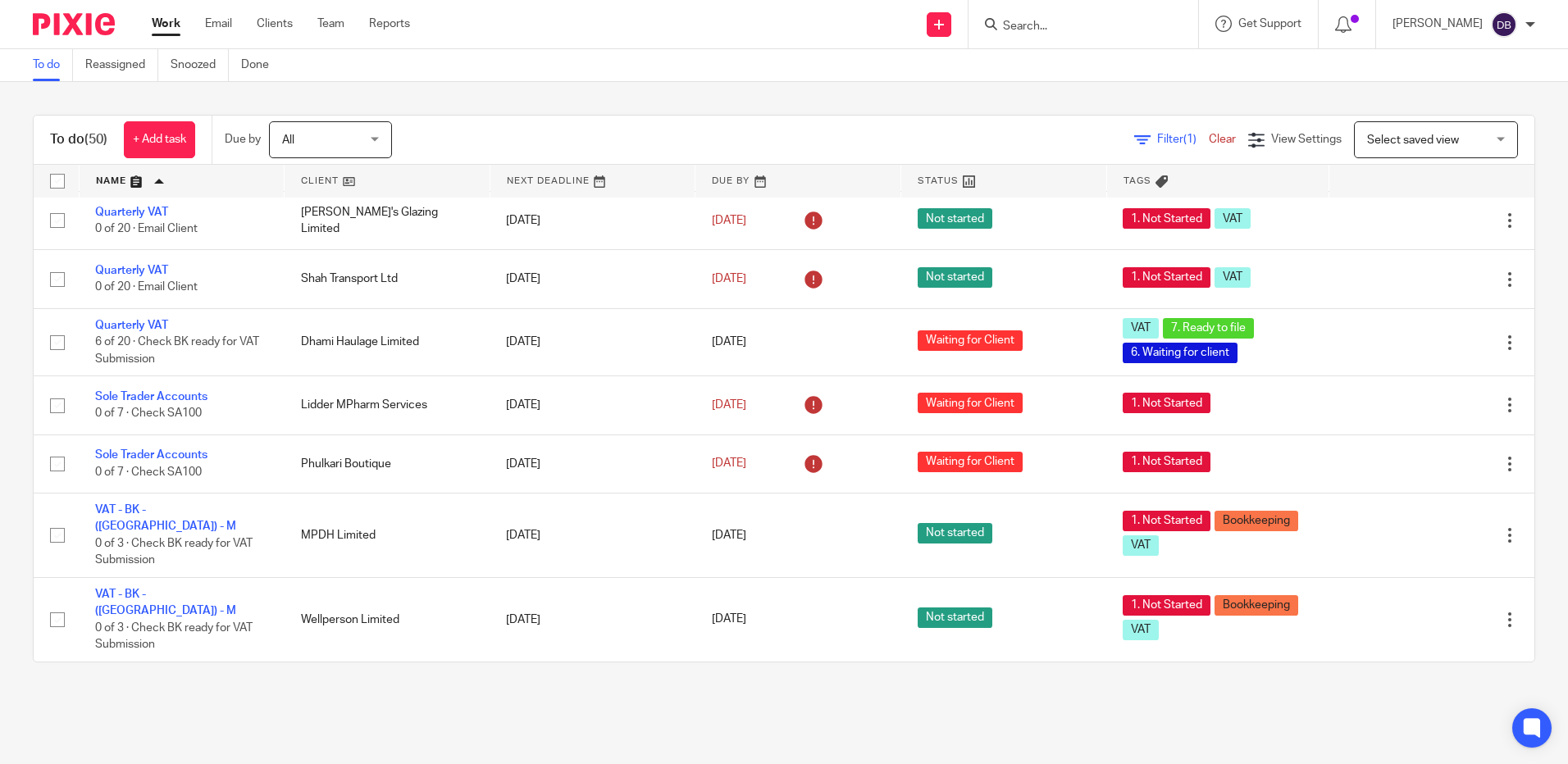
scroll to position [2770, 0]
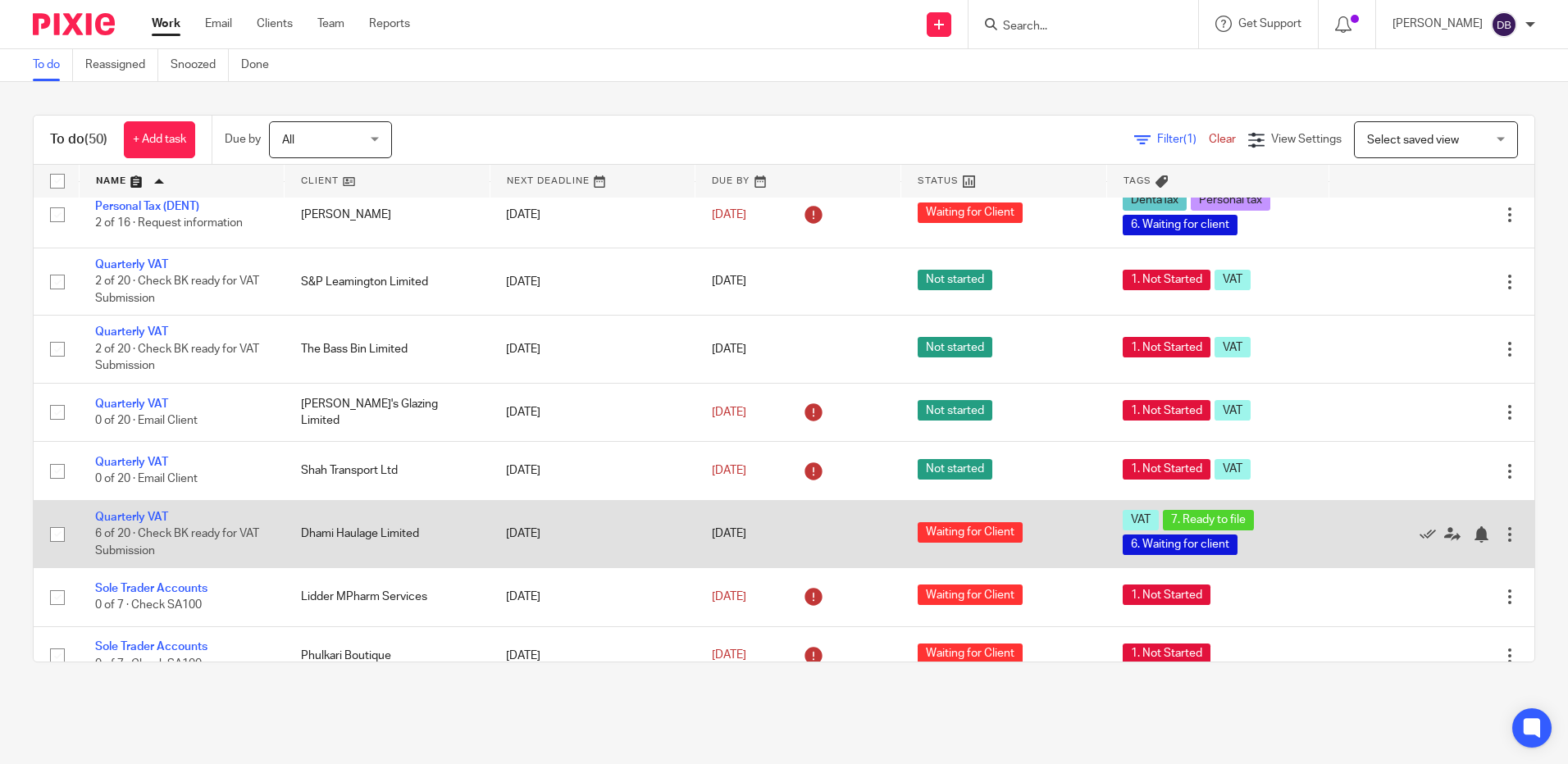
click at [55, 519] on input "checkbox" at bounding box center [57, 534] width 32 height 32
checkbox input "true"
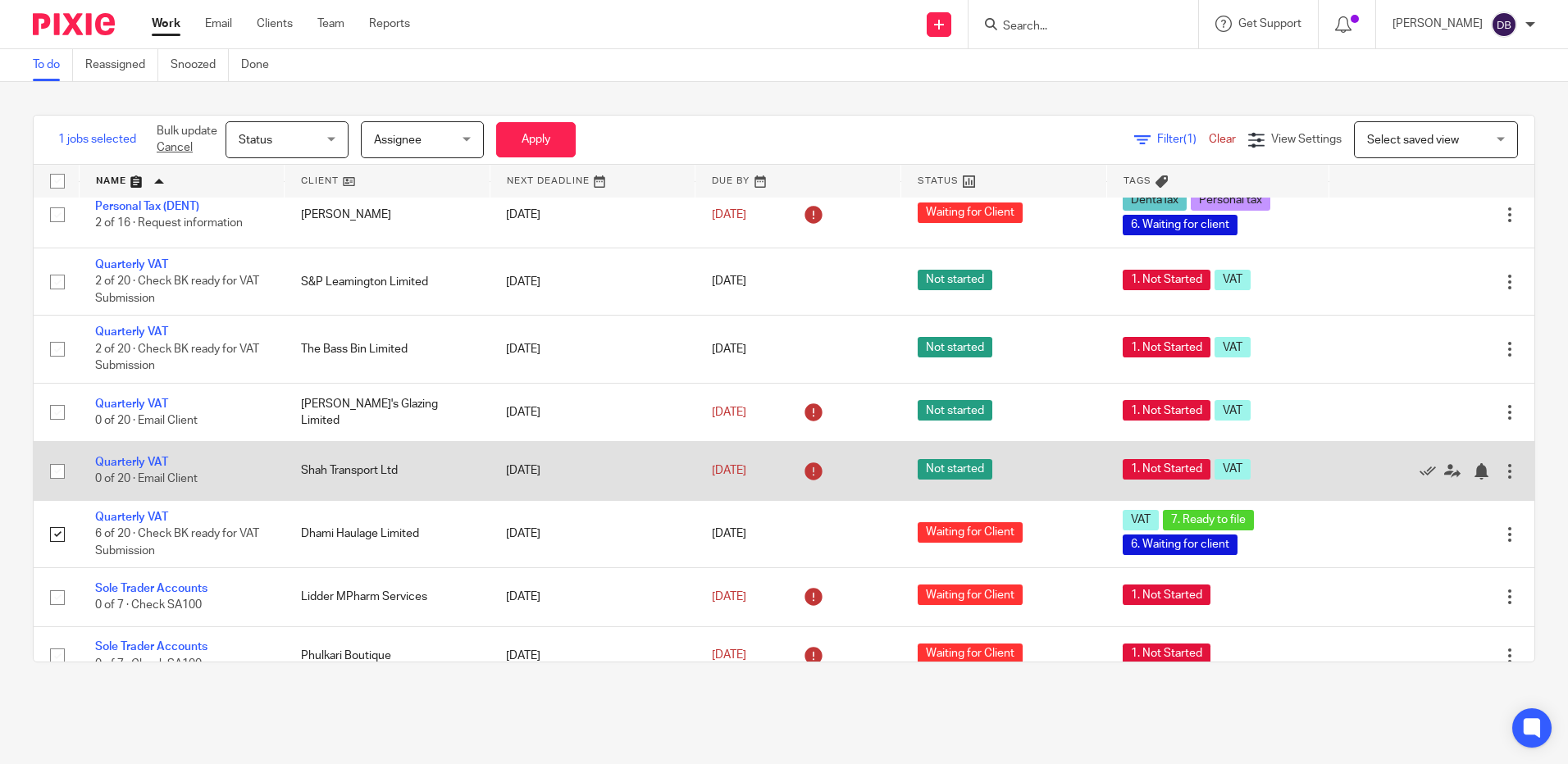
click at [51, 456] on input "checkbox" at bounding box center [57, 471] width 32 height 32
checkbox input "true"
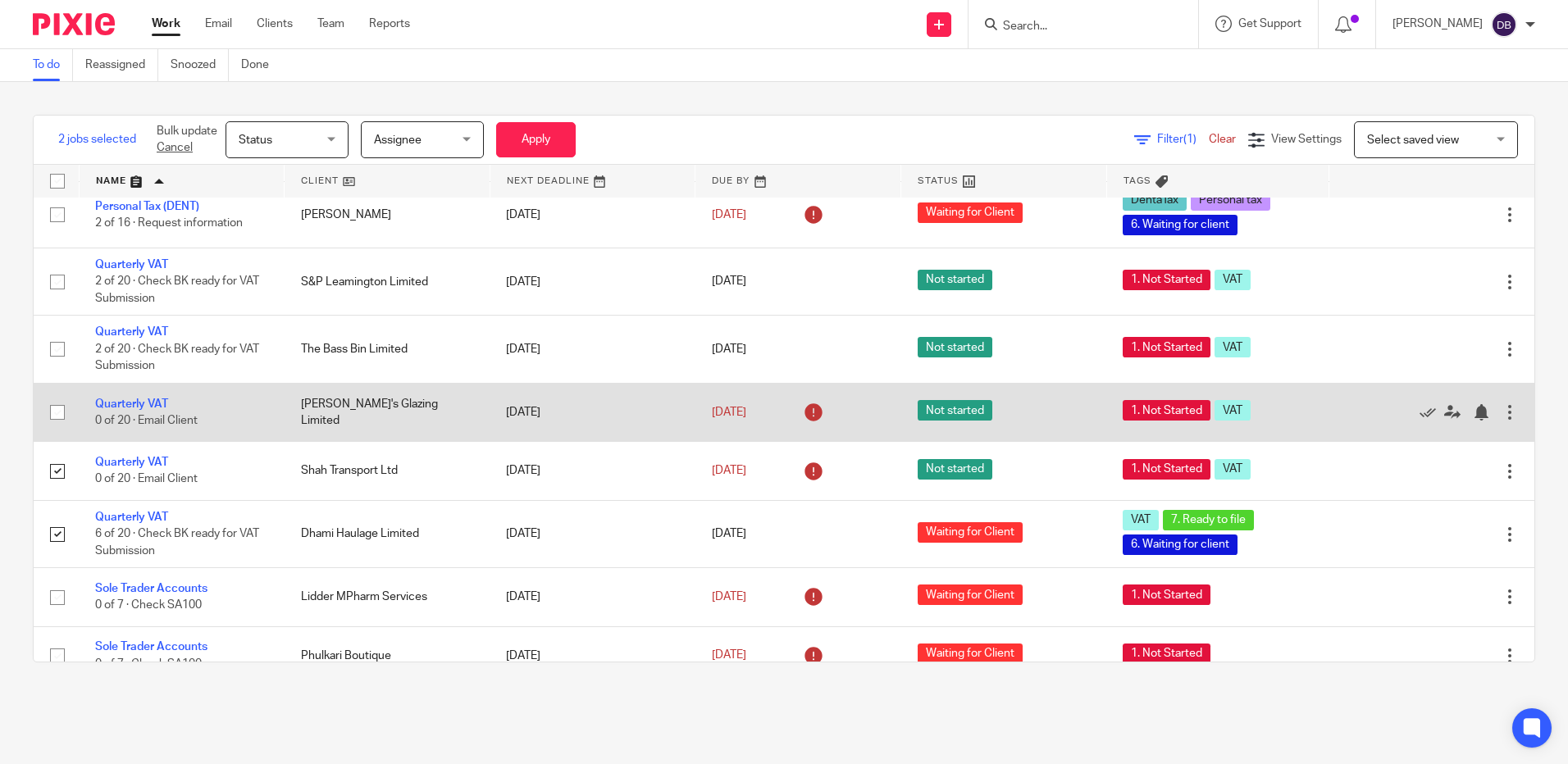
click at [59, 397] on input "checkbox" at bounding box center [57, 412] width 32 height 32
checkbox input "true"
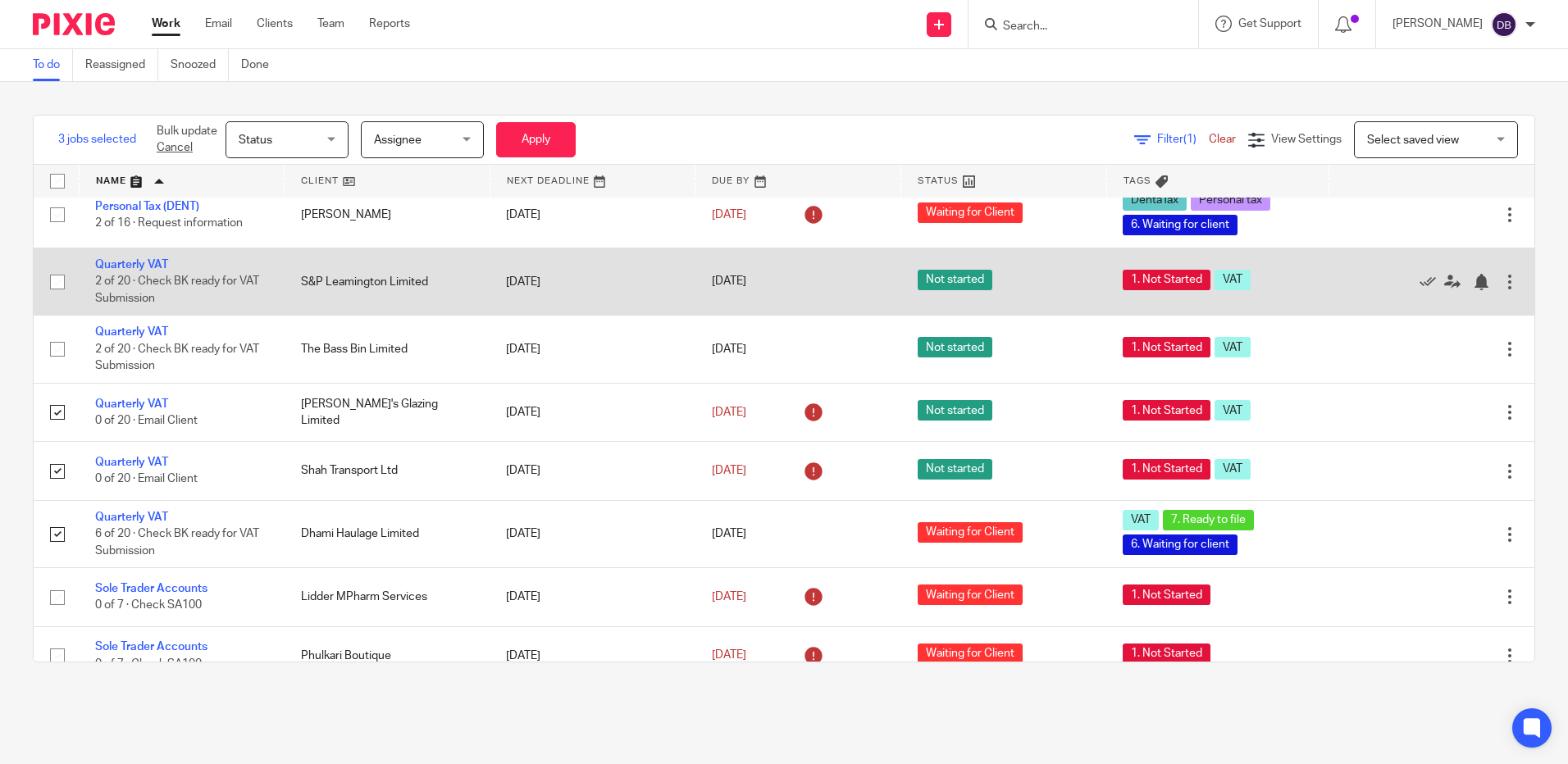
click at [55, 266] on input "checkbox" at bounding box center [57, 281] width 32 height 32
checkbox input "true"
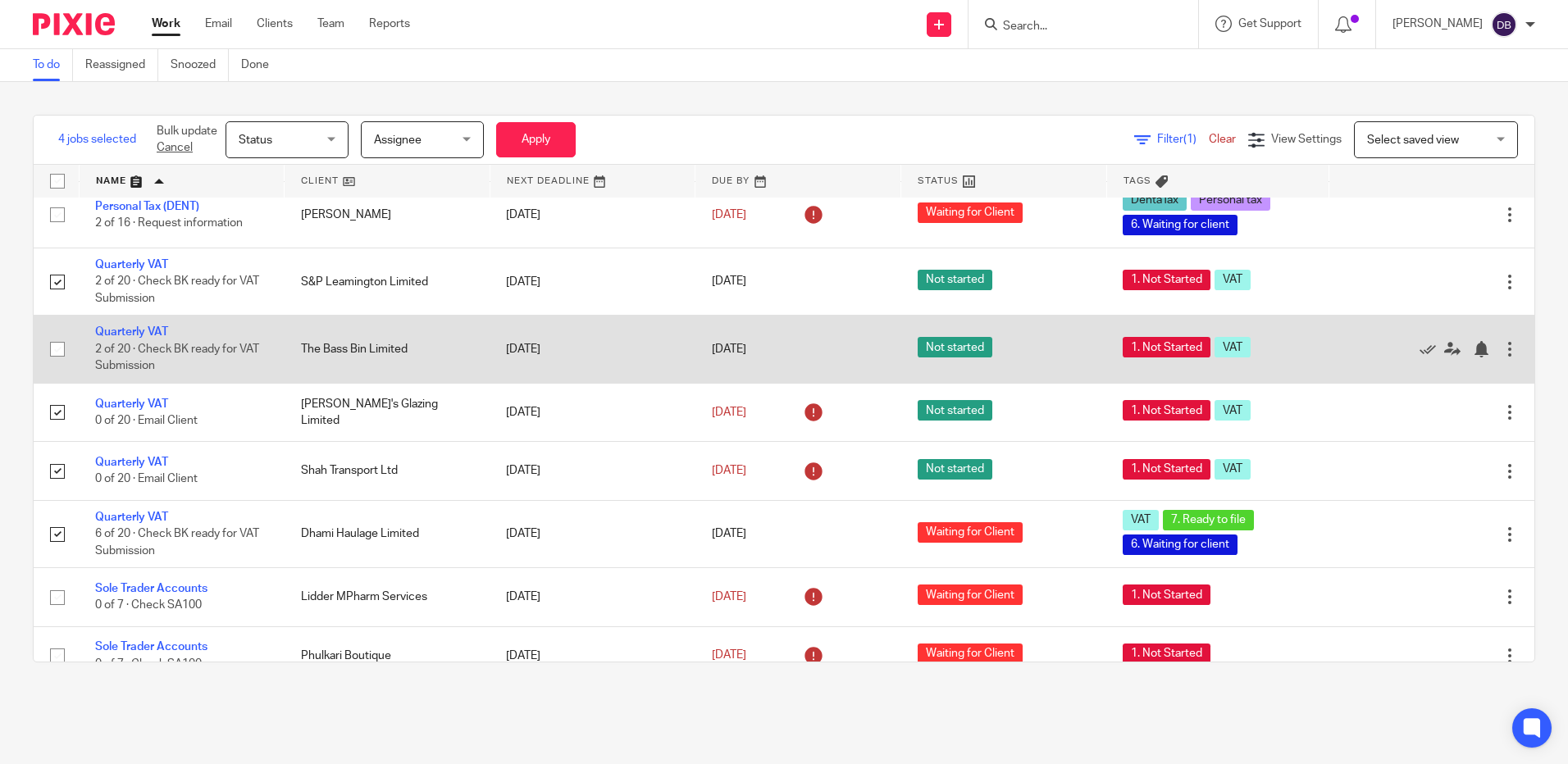
click at [61, 334] on input "checkbox" at bounding box center [57, 349] width 32 height 32
checkbox input "true"
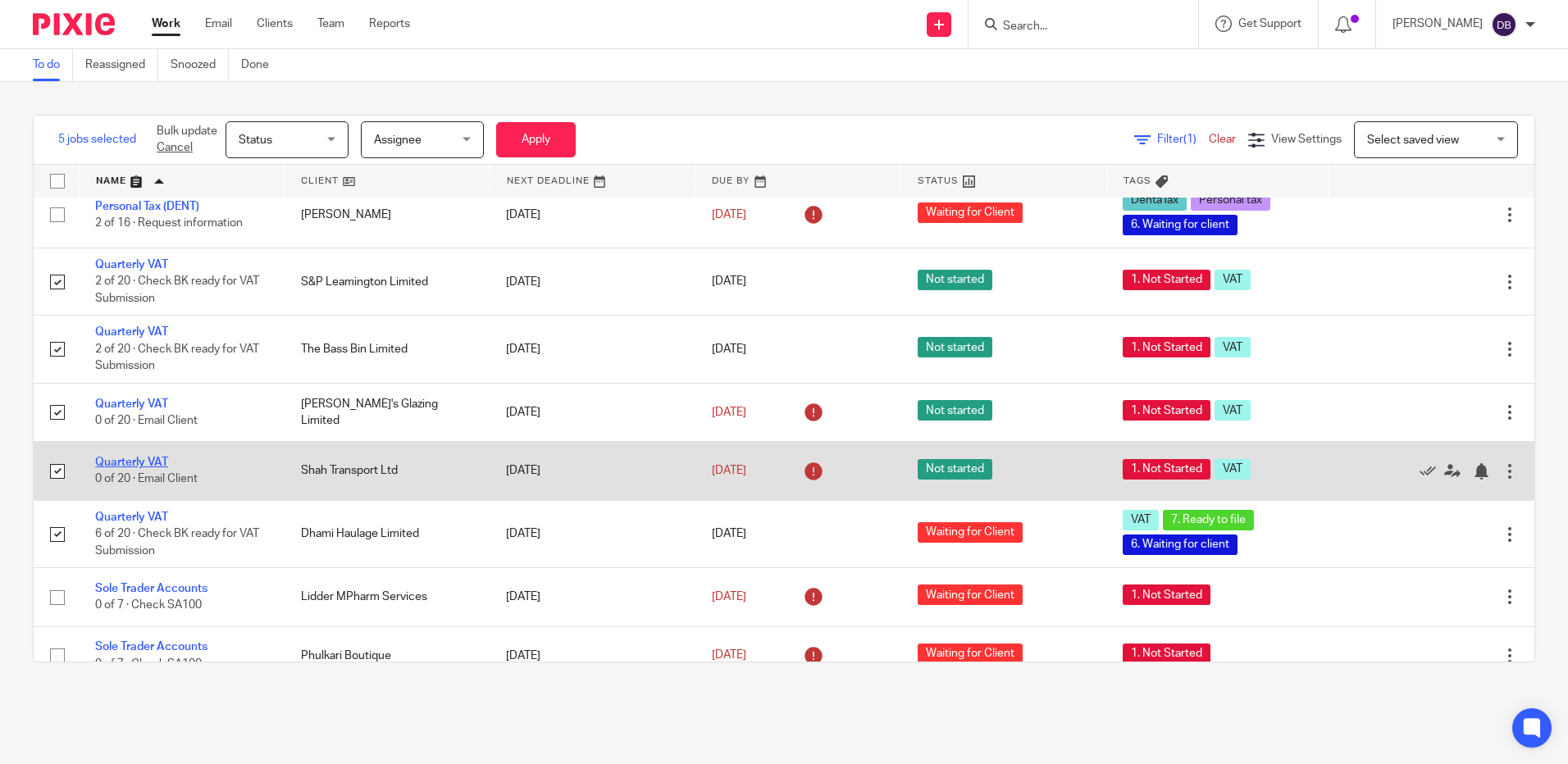
click at [147, 456] on link "Quarterly VAT" at bounding box center [131, 462] width 73 height 12
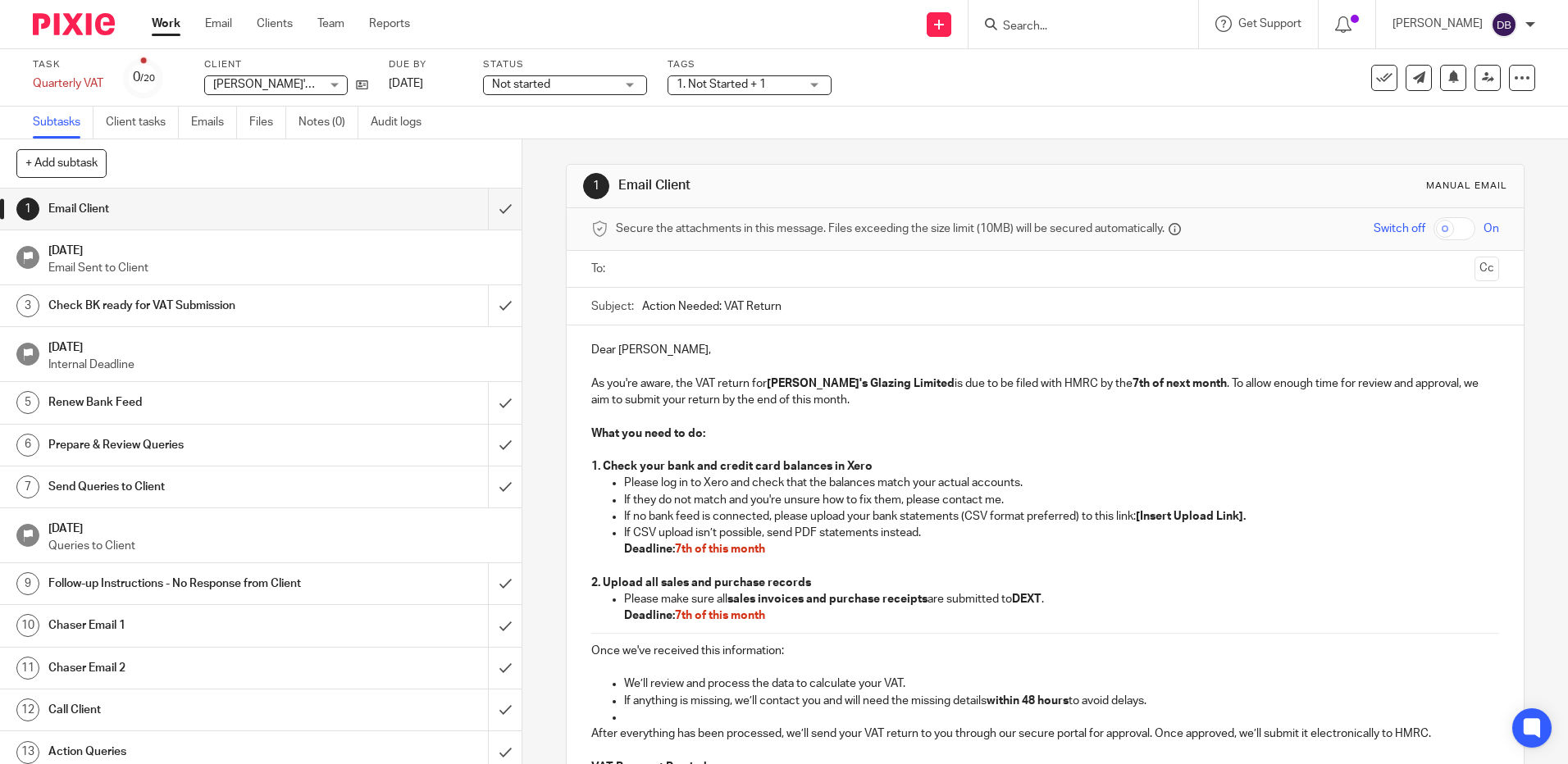
click at [760, 532] on p "If CSV upload isn’t possible, send PDF statements instead. Deadline: 7th of thi…" at bounding box center [1061, 541] width 874 height 33
click at [768, 544] on p "If CSV upload isn’t possible, send PDF statements instead. Deadline: 7th of thi…" at bounding box center [1061, 541] width 874 height 33
click at [934, 531] on p "If CSV upload isn’t possible, send PDF statements instead. Deadline: 7th of thi…" at bounding box center [1061, 541] width 874 height 33
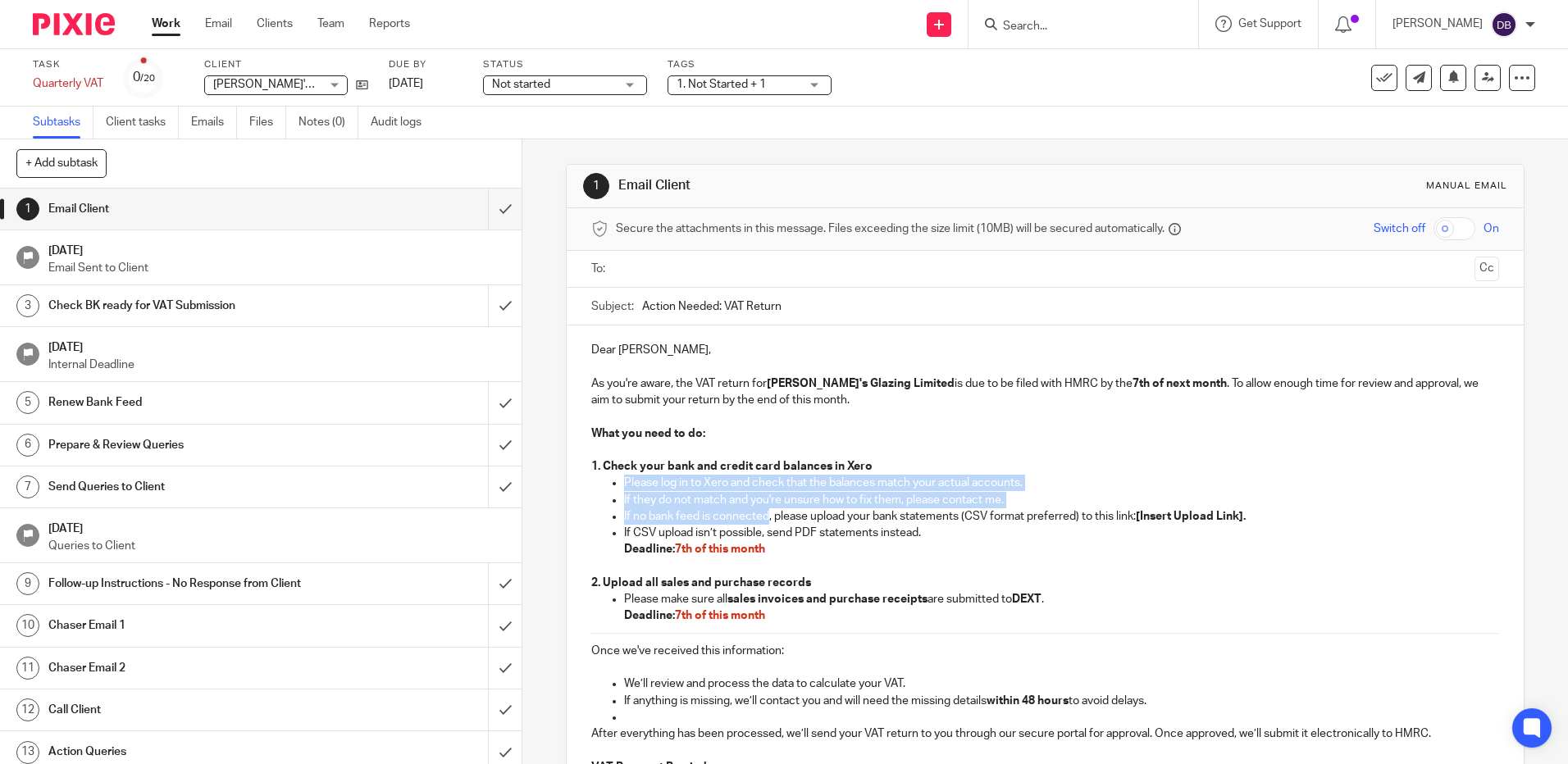
drag, startPoint x: 764, startPoint y: 517, endPoint x: 622, endPoint y: 489, distance: 144.7
click at [622, 489] on ul "Please log in to Xero and check that the balances match your actual accounts. I…" at bounding box center [1044, 524] width 907 height 100
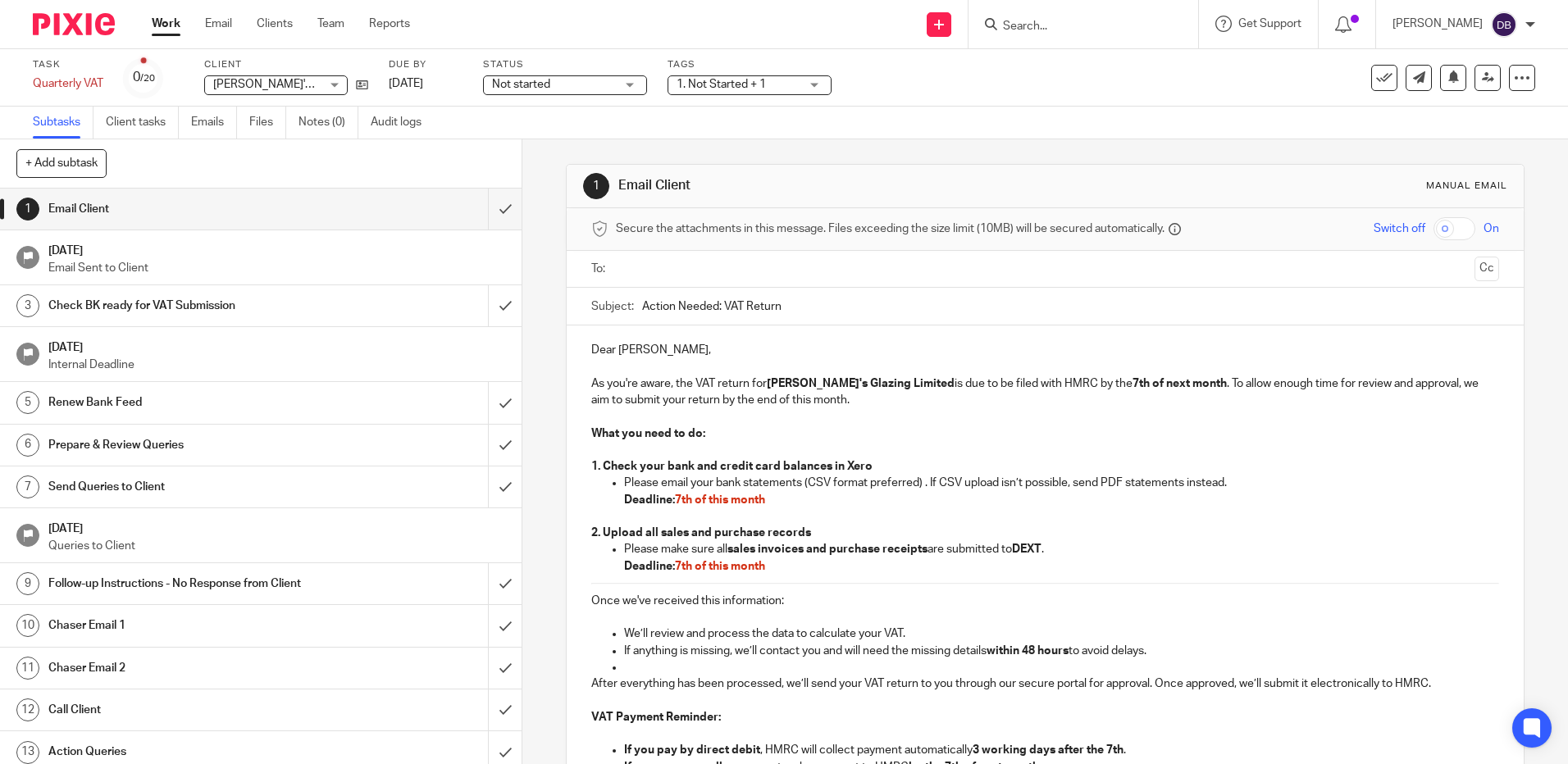
click at [650, 264] on input "text" at bounding box center [1044, 269] width 845 height 19
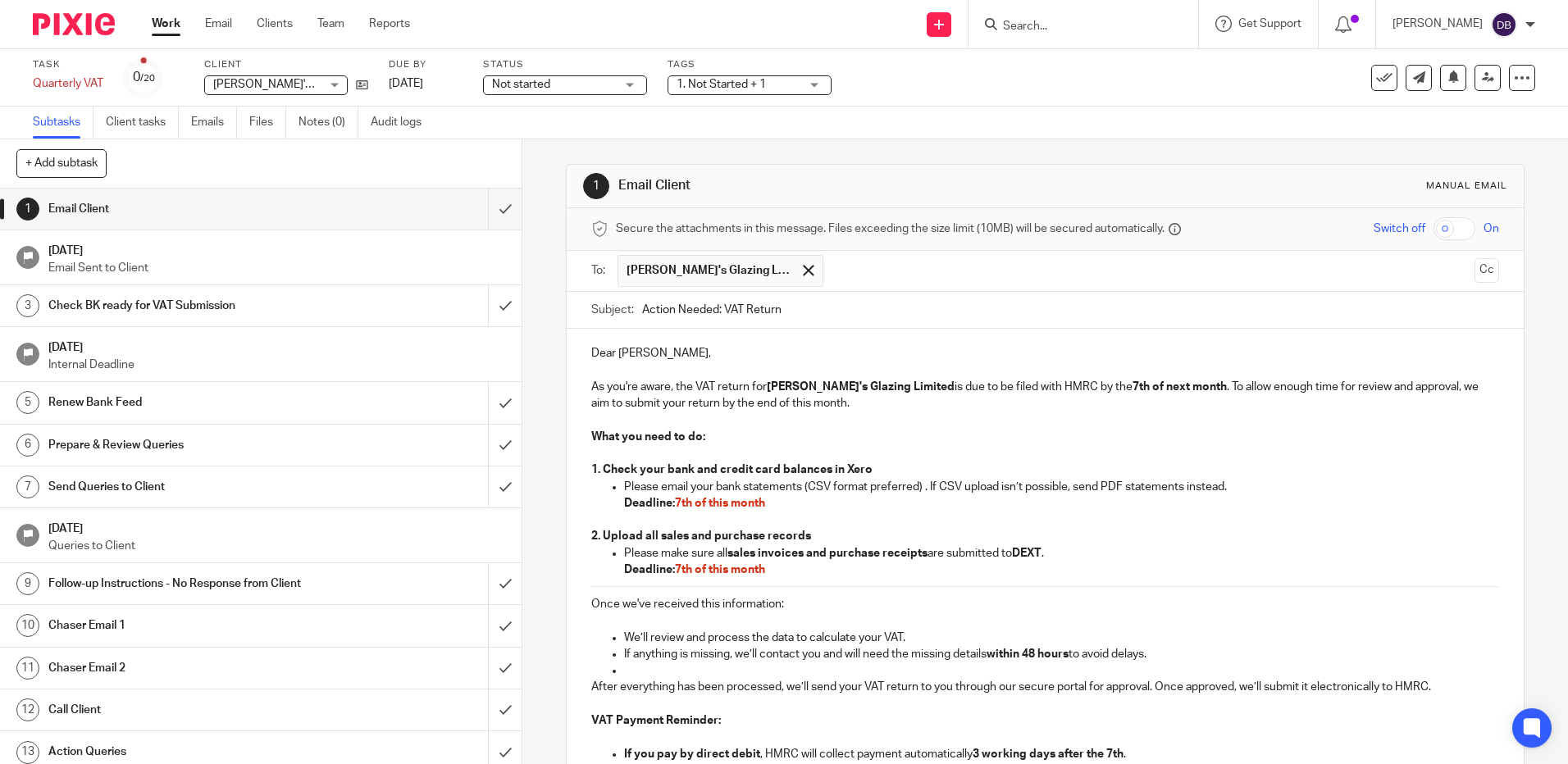
click at [687, 363] on p at bounding box center [1044, 371] width 907 height 16
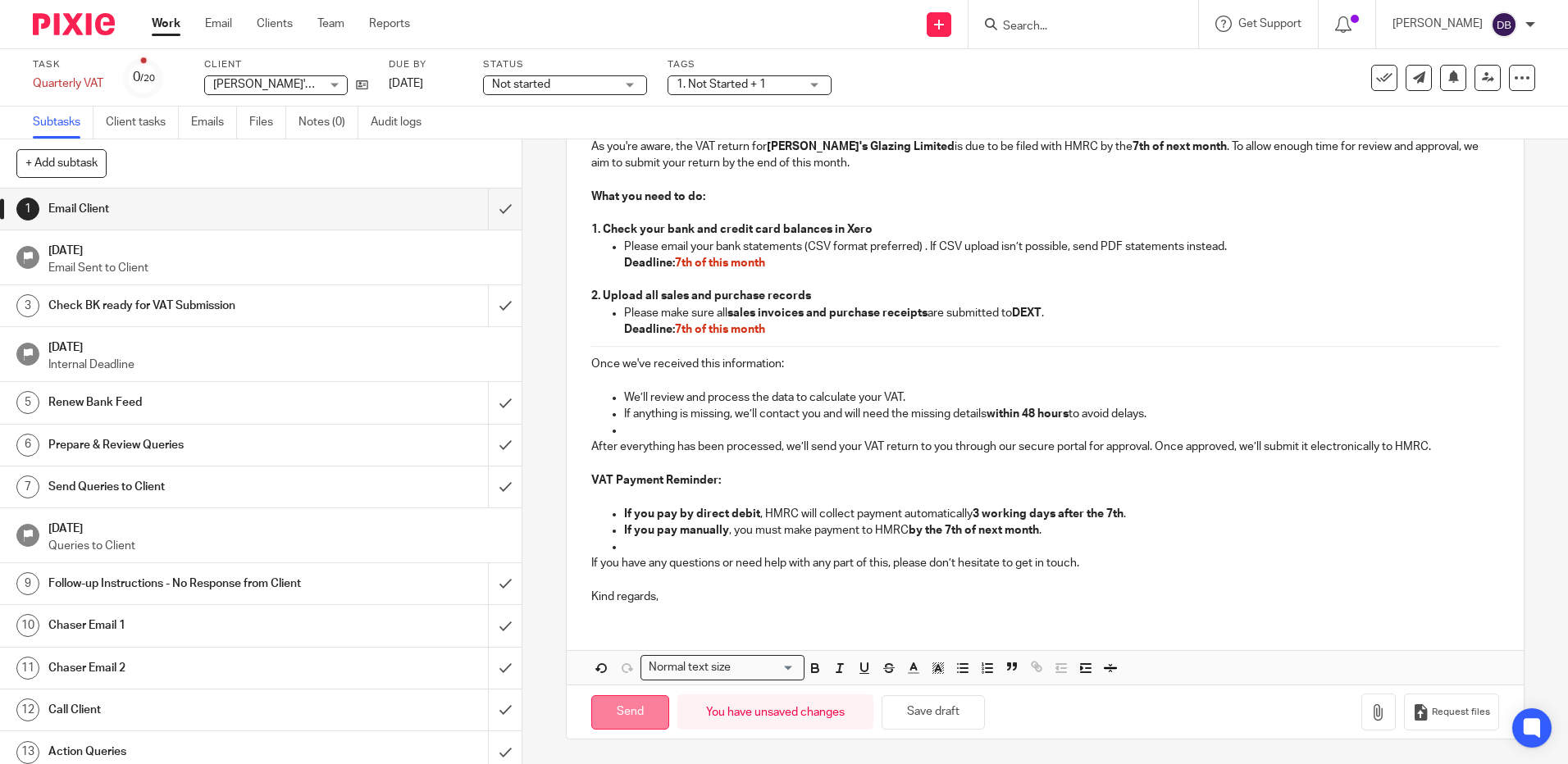
click at [611, 718] on input "Send" at bounding box center [630, 713] width 78 height 35
type input "Sent"
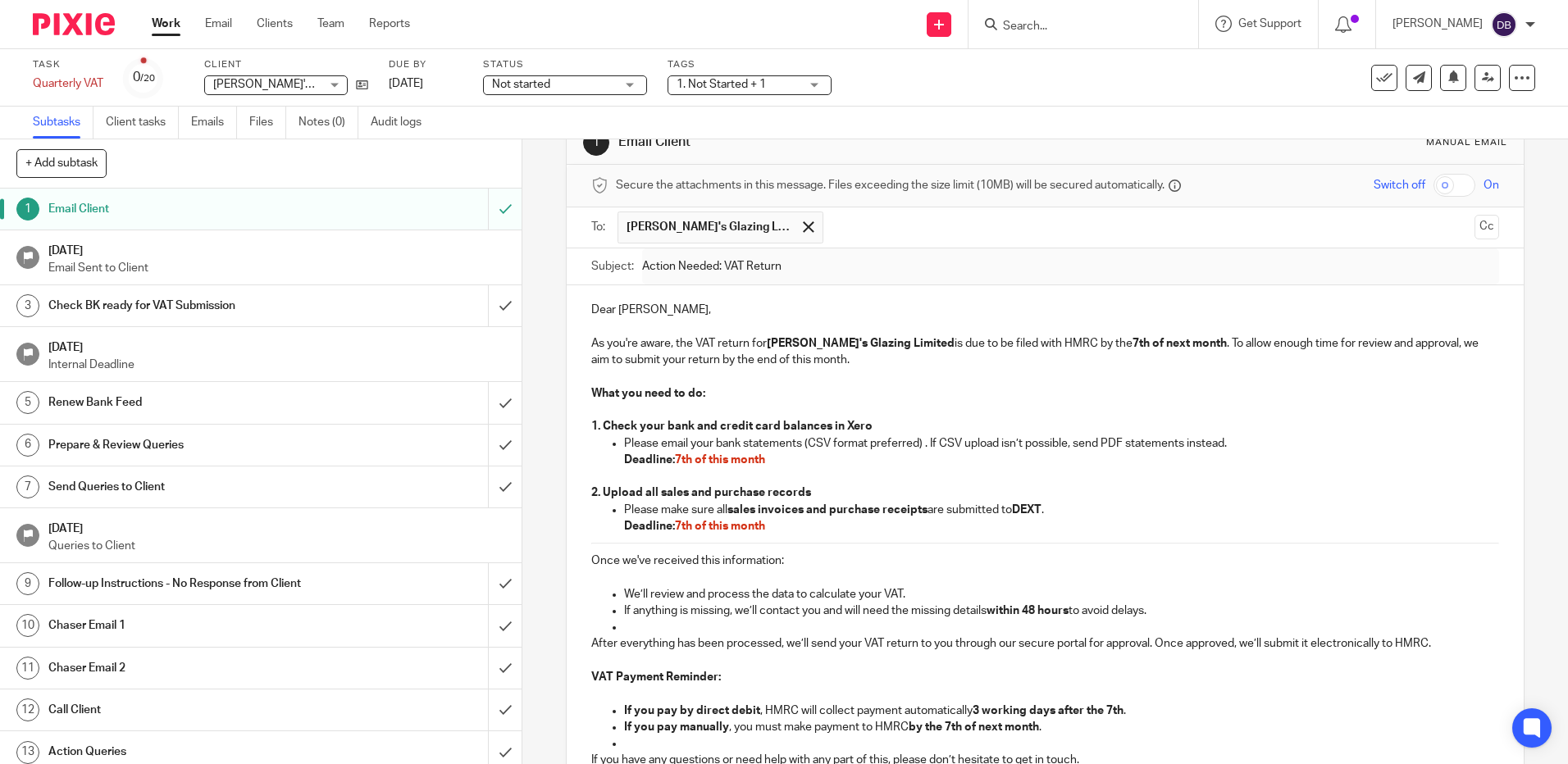
scroll to position [0, 0]
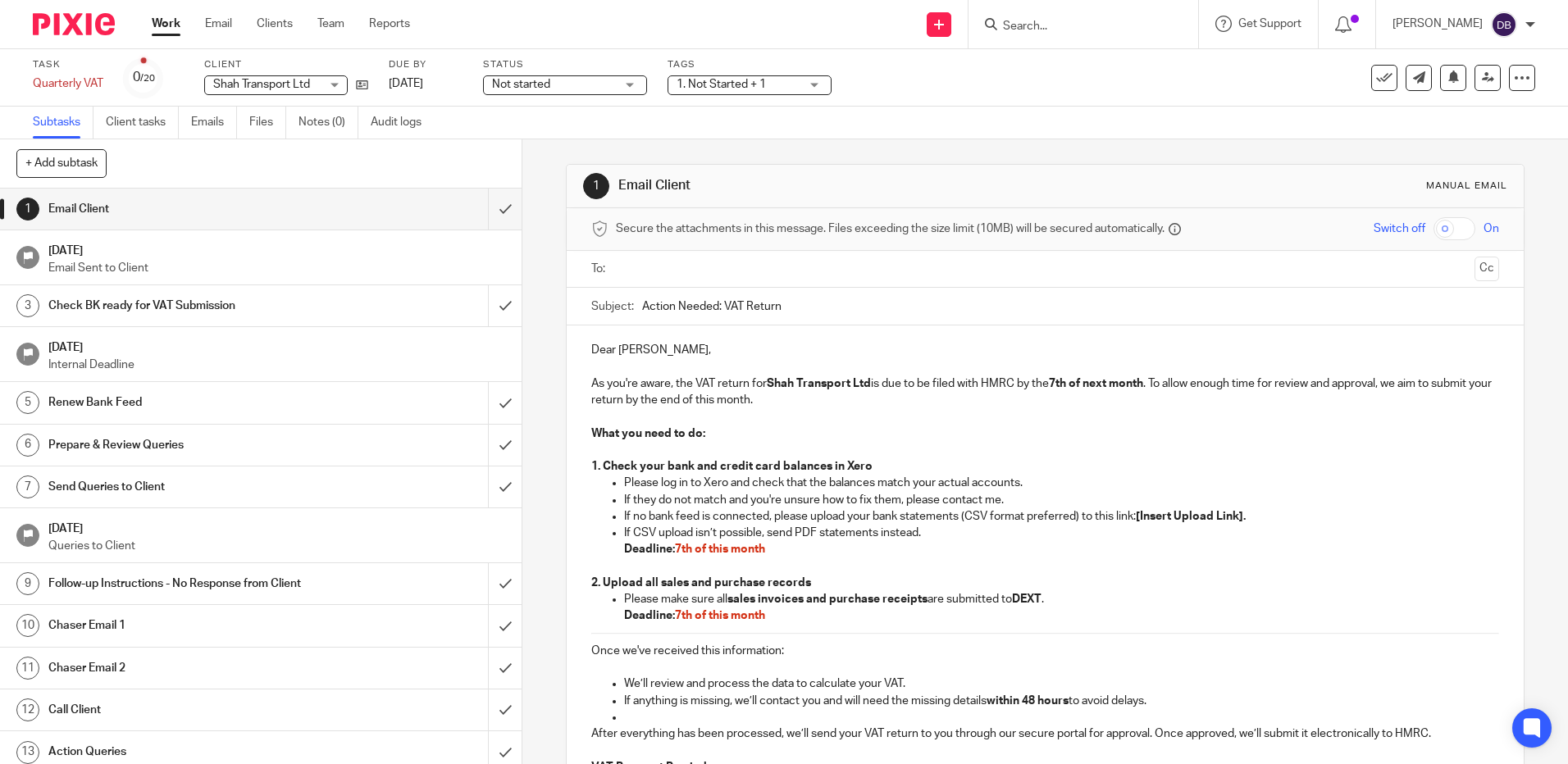
click at [715, 269] on input "text" at bounding box center [1044, 269] width 845 height 19
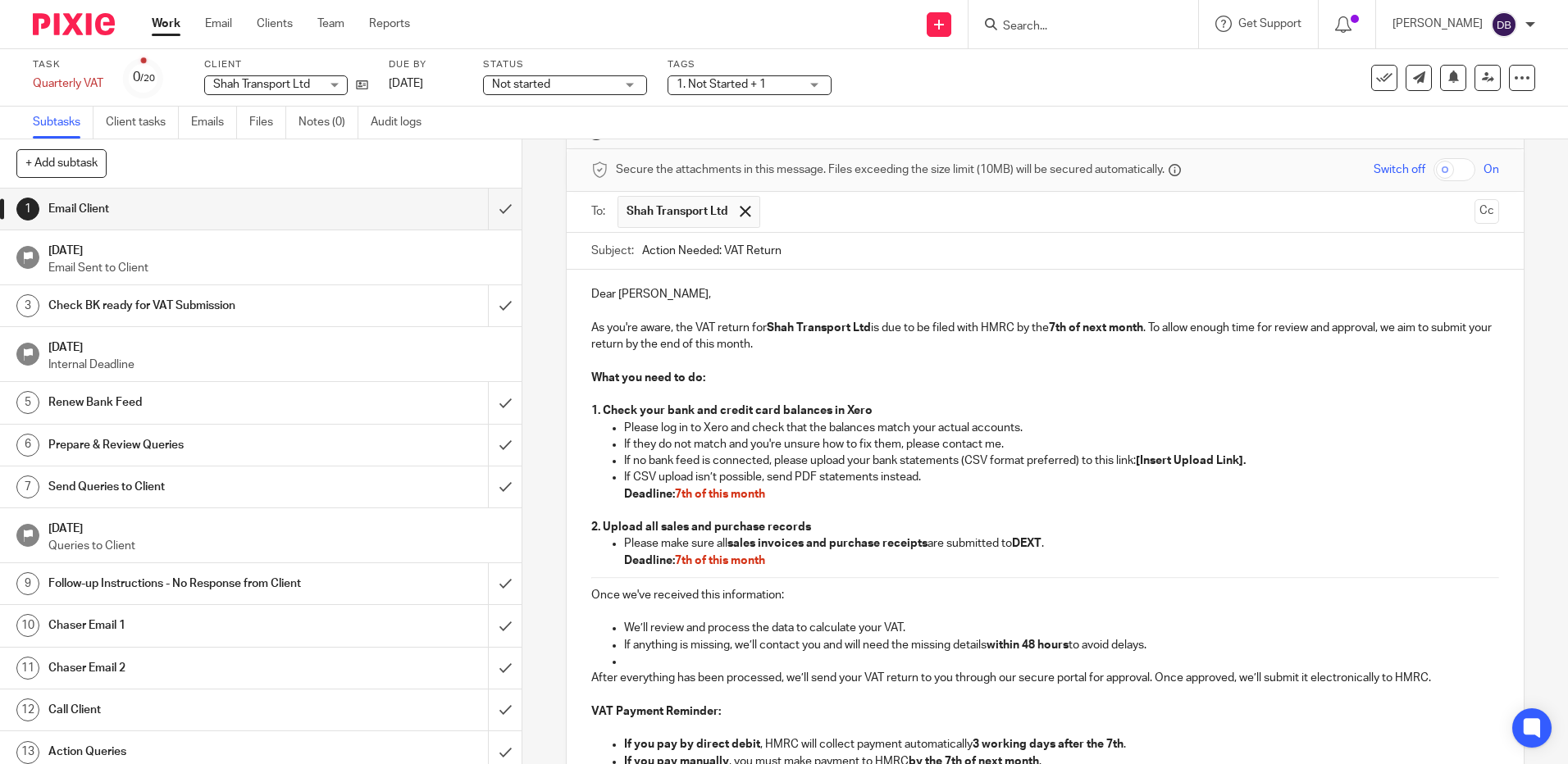
scroll to position [290, 0]
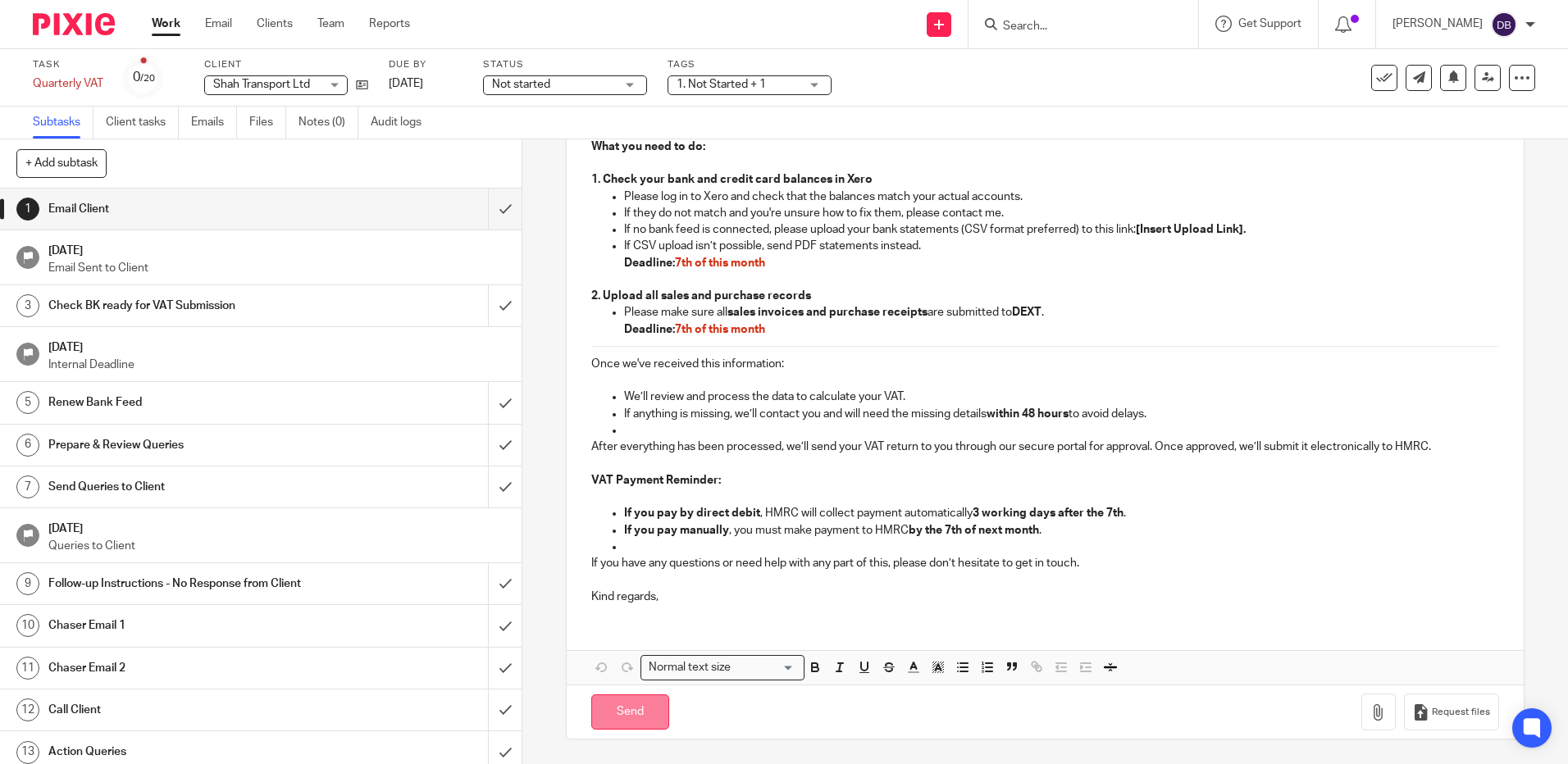
click at [591, 705] on input "Send" at bounding box center [630, 712] width 78 height 35
type input "Sent"
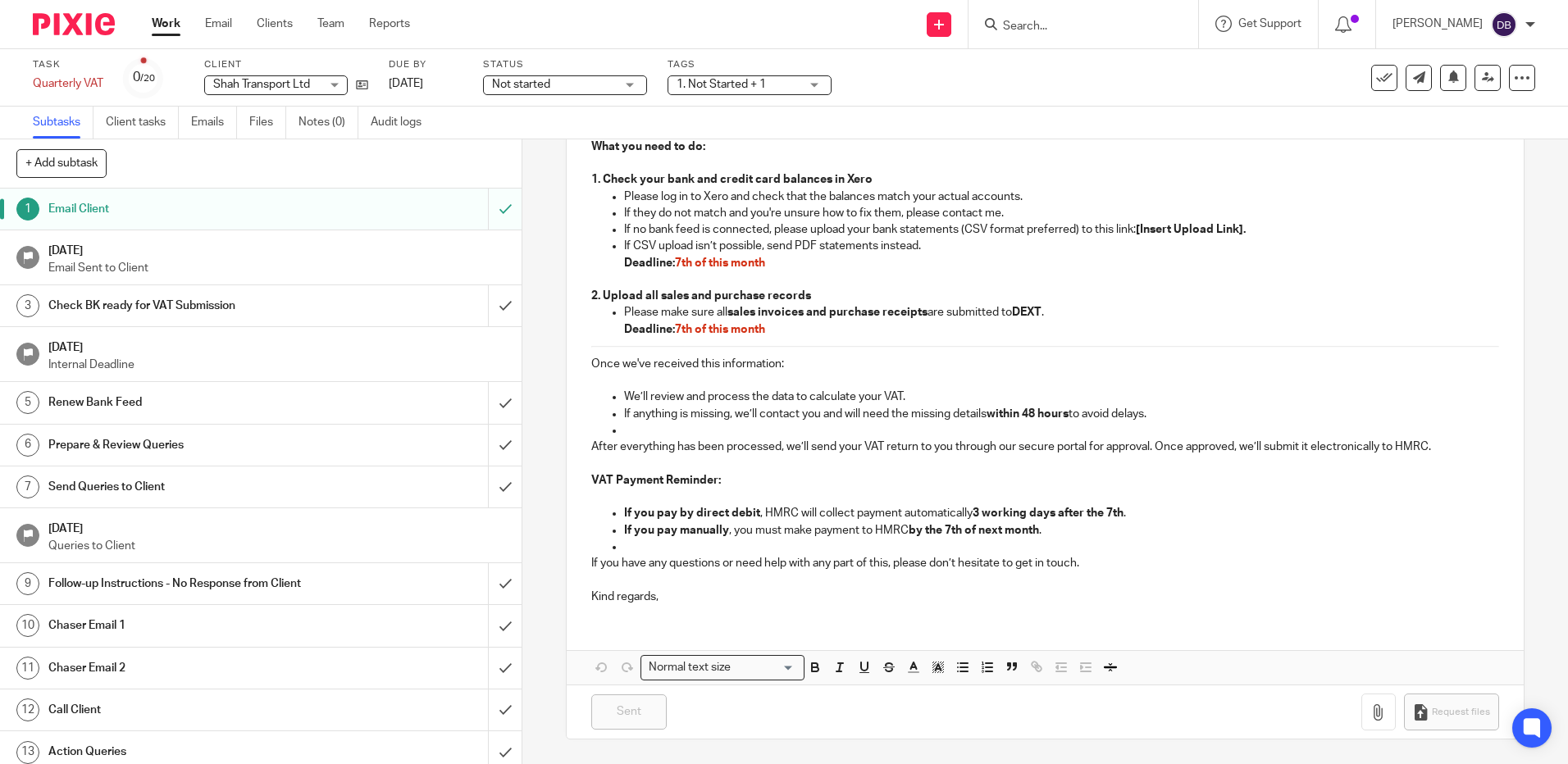
click at [115, 25] on link at bounding box center [75, 24] width 86 height 23
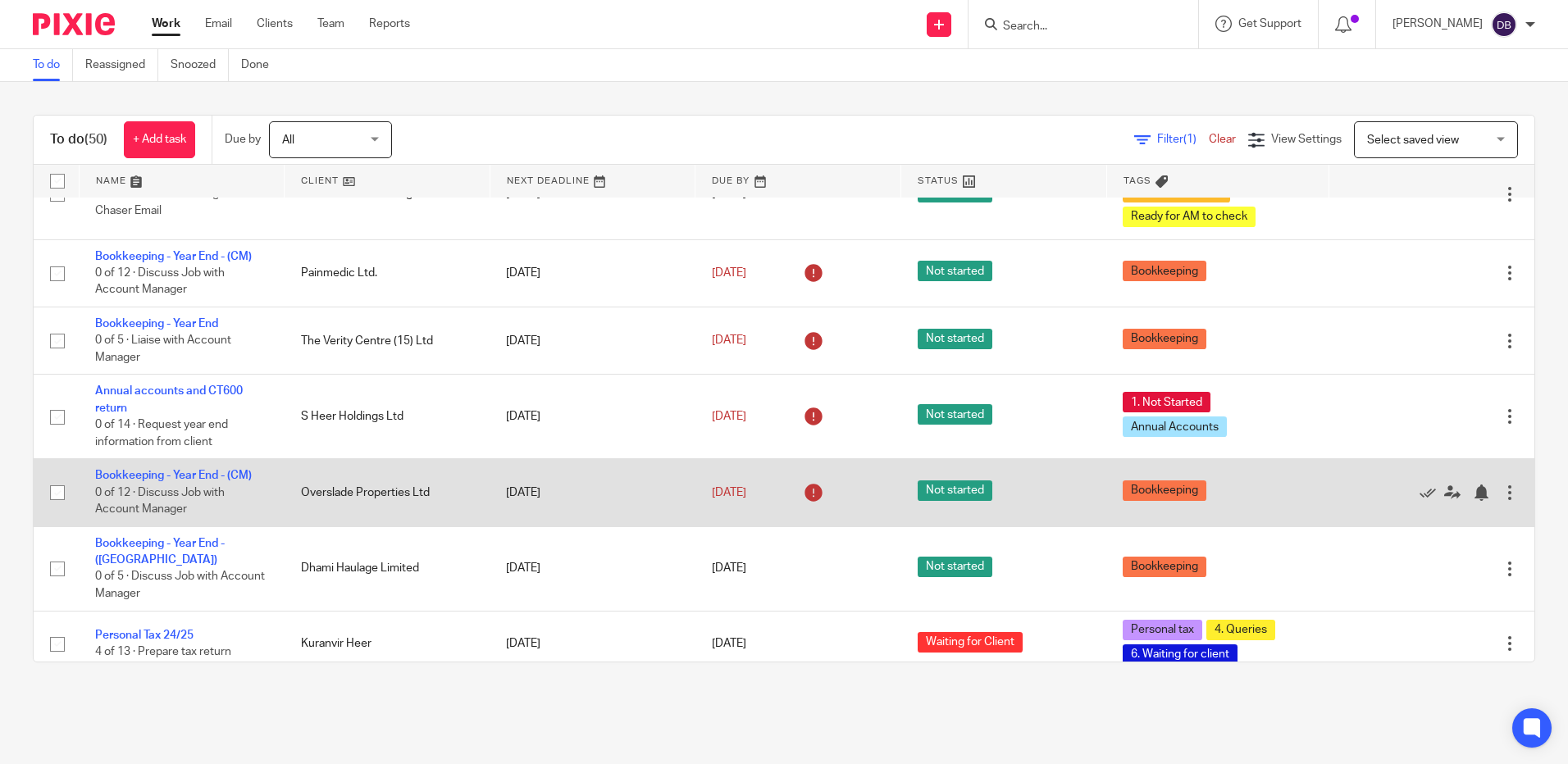
scroll to position [1721, 0]
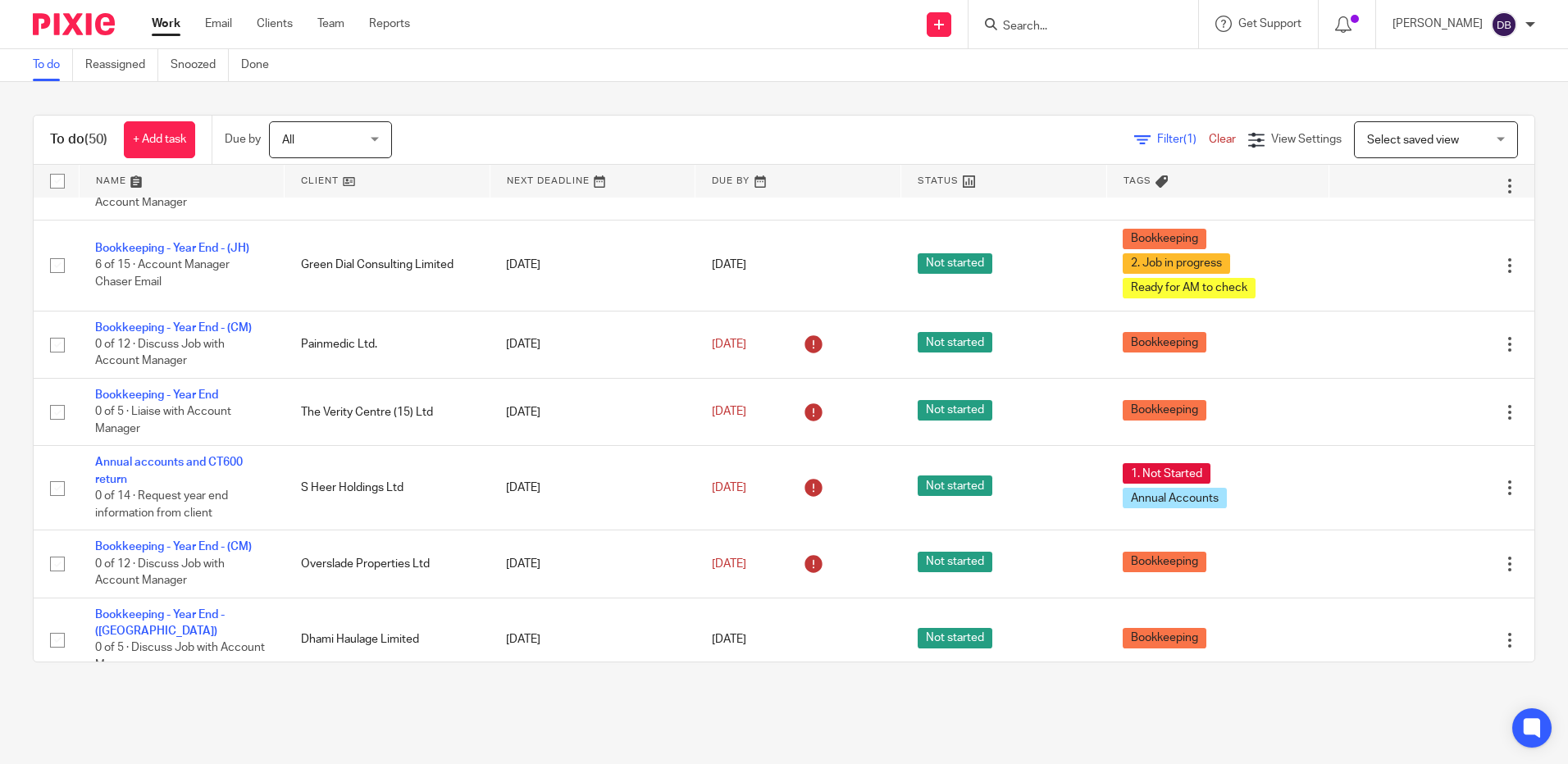
click link
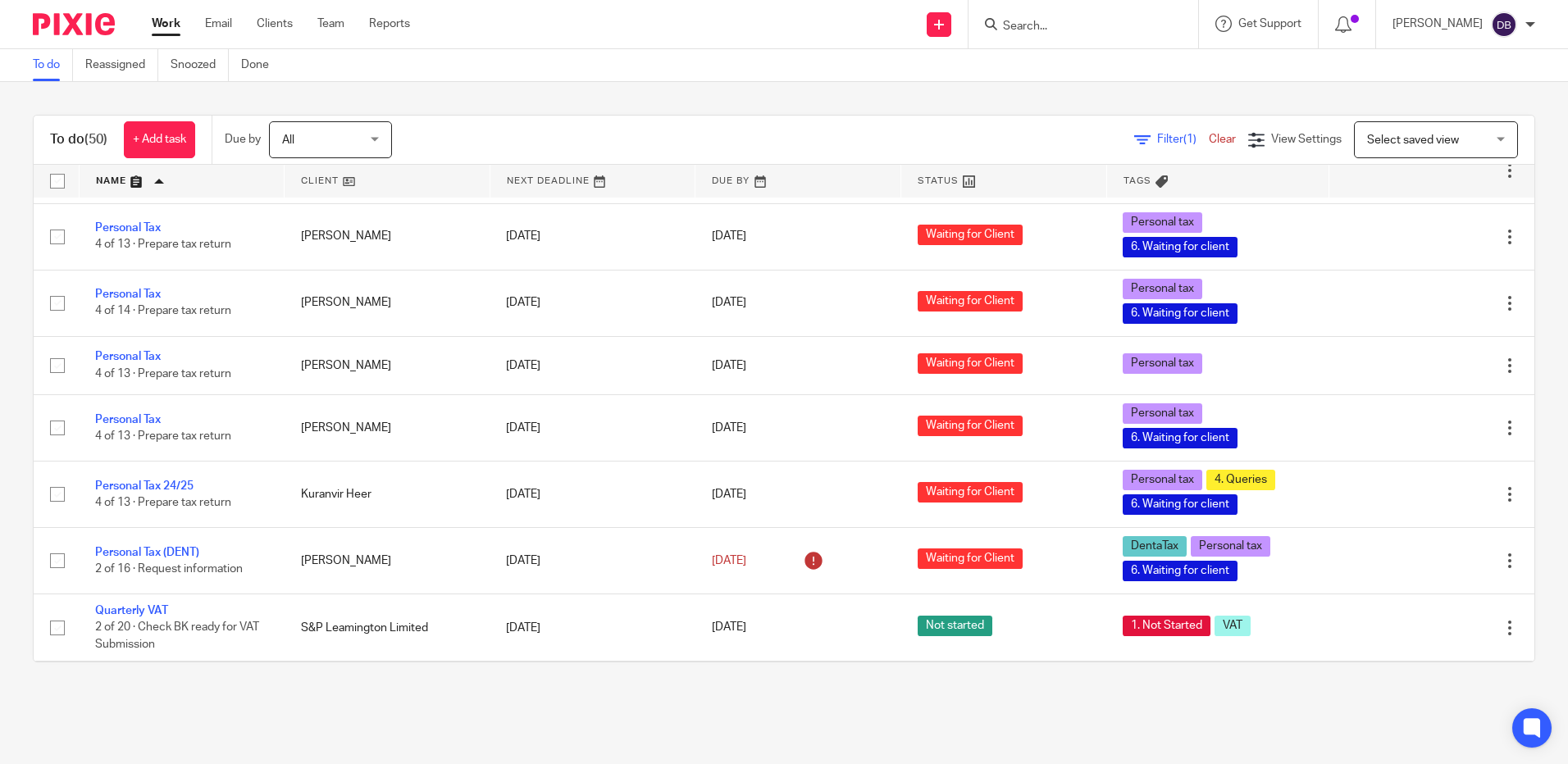
scroll to position [2396, 0]
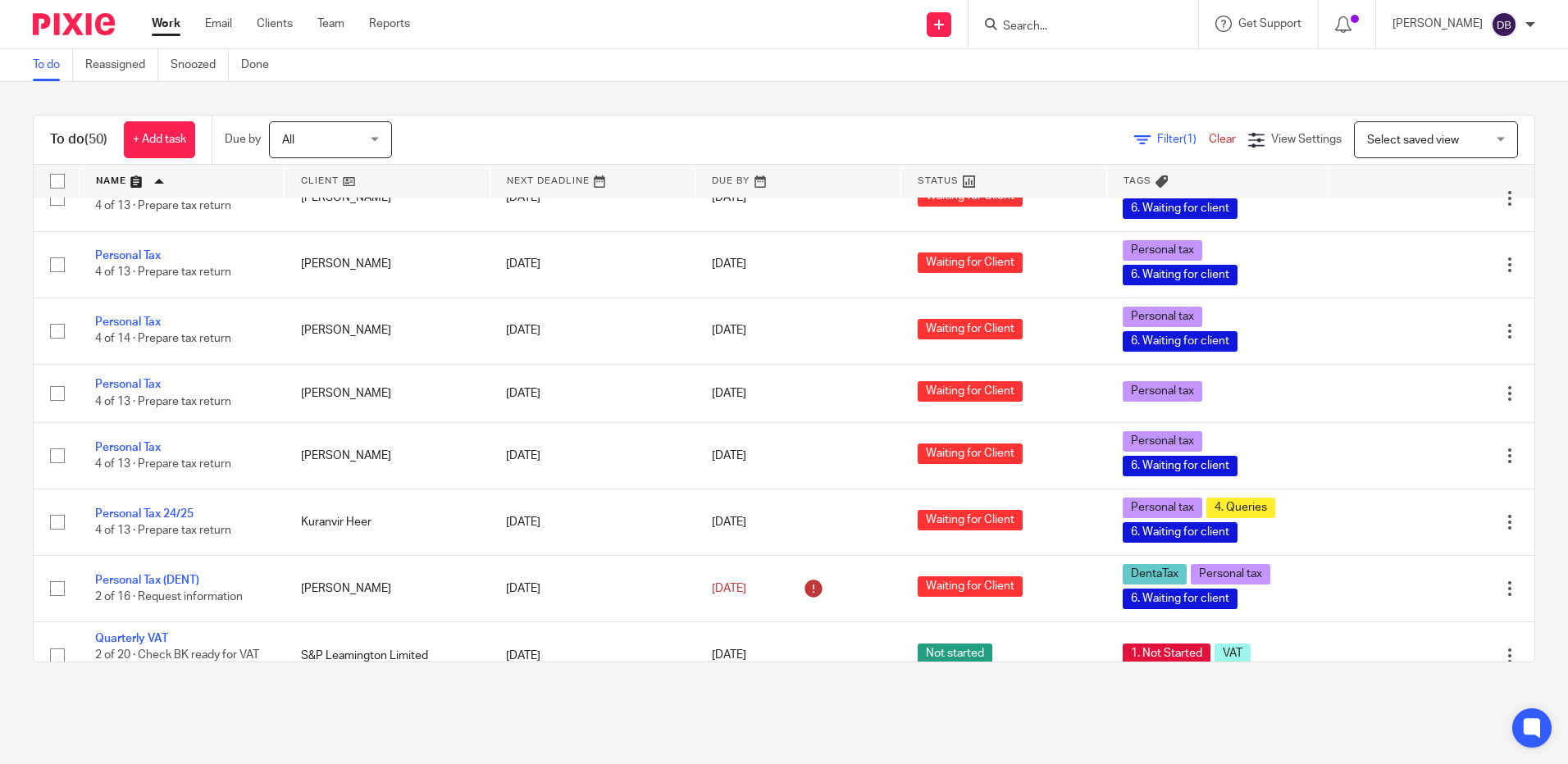
click at [1086, 23] on input "Search" at bounding box center [1075, 27] width 148 height 14
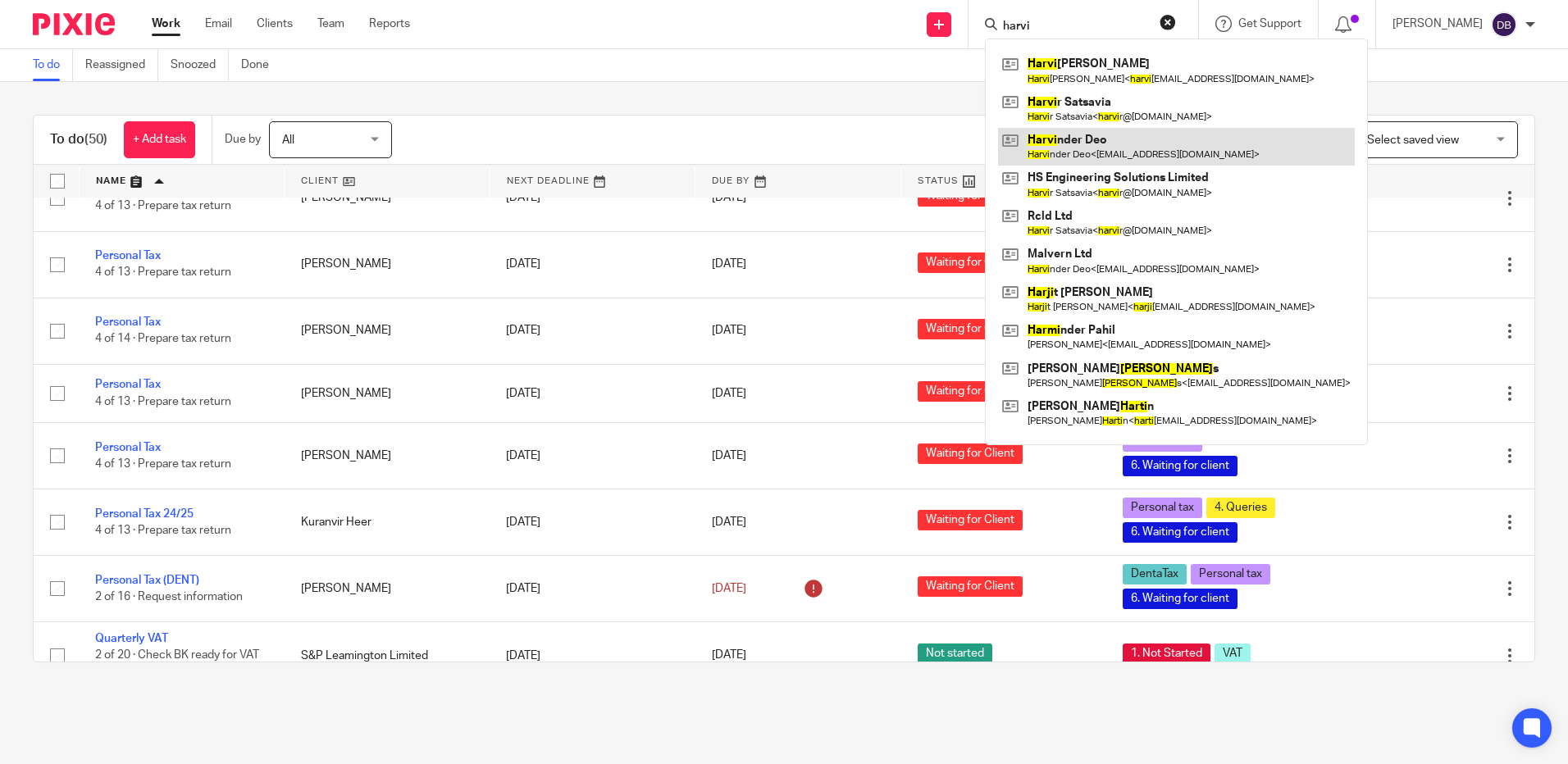
type input "harvi"
click at [1090, 152] on link at bounding box center [1176, 147] width 356 height 38
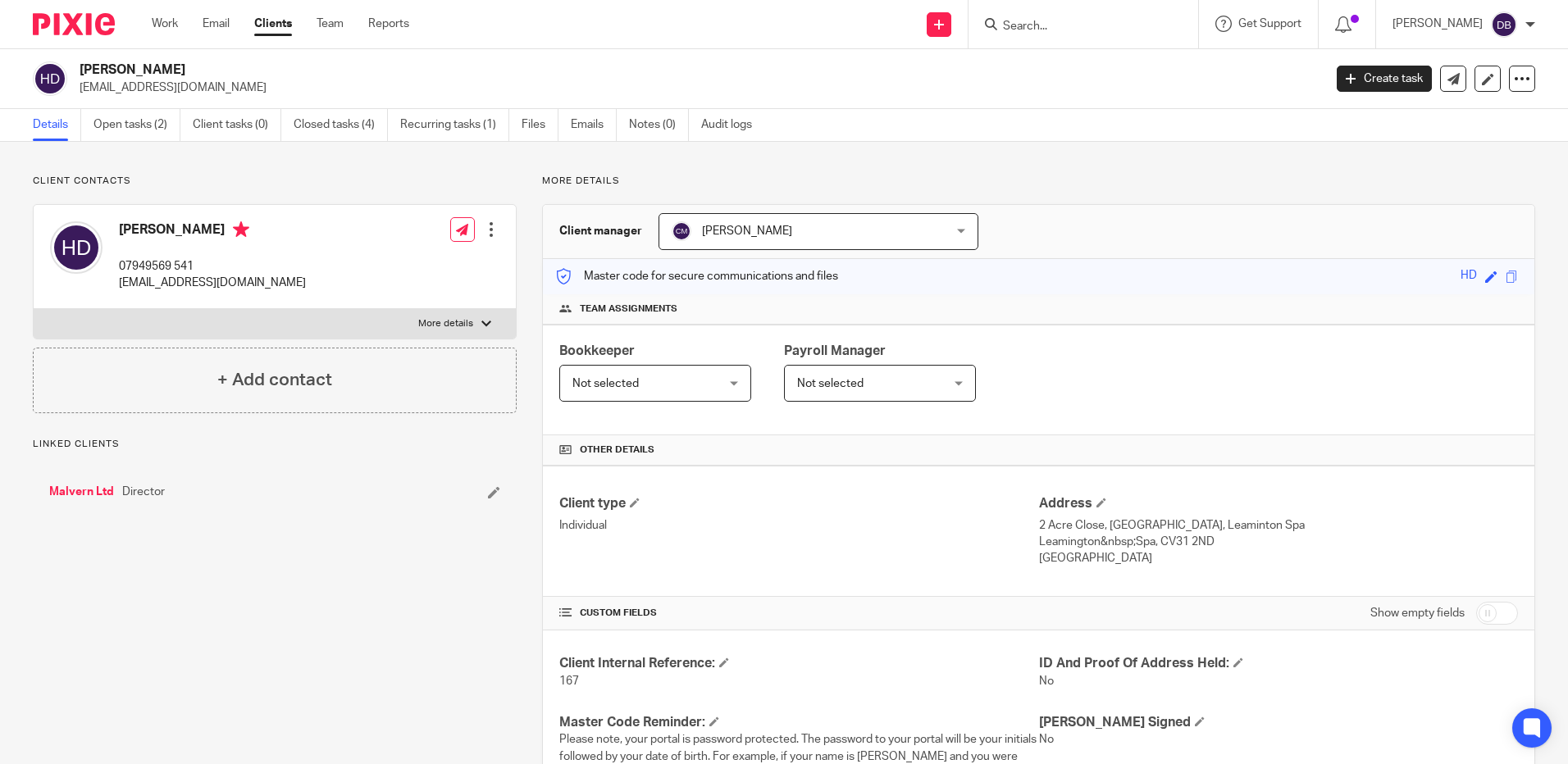
click at [468, 320] on p "More details" at bounding box center [445, 324] width 55 height 14
click at [33, 309] on input "More details" at bounding box center [32, 308] width 1 height 1
checkbox input "true"
